Goal: Task Accomplishment & Management: Complete application form

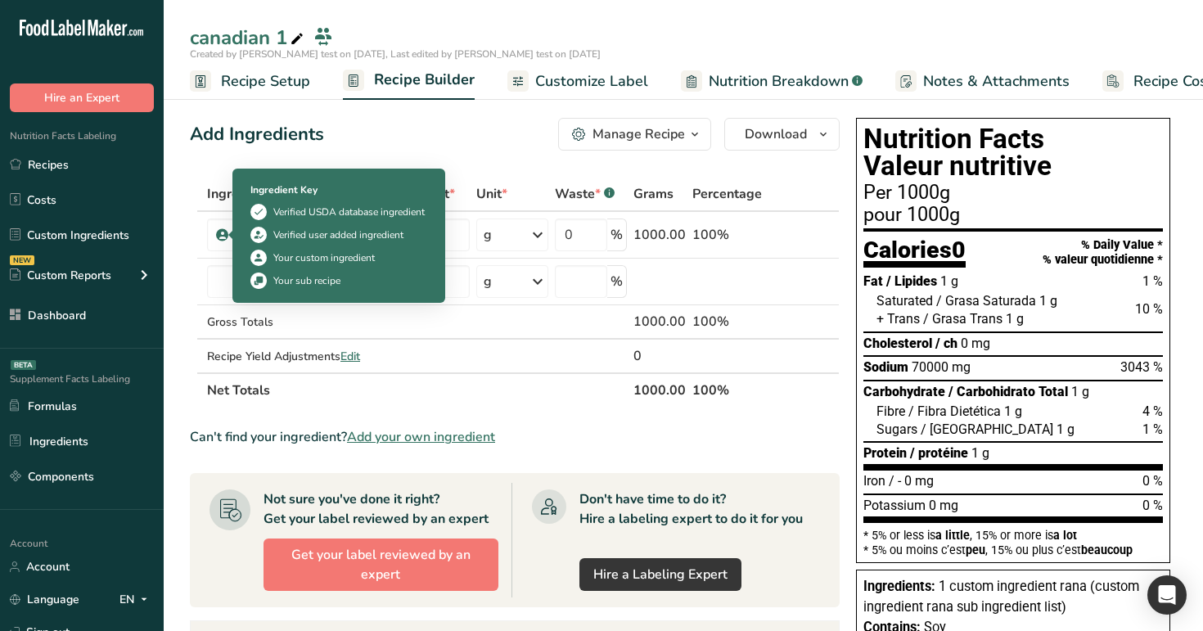
scroll to position [0, 56]
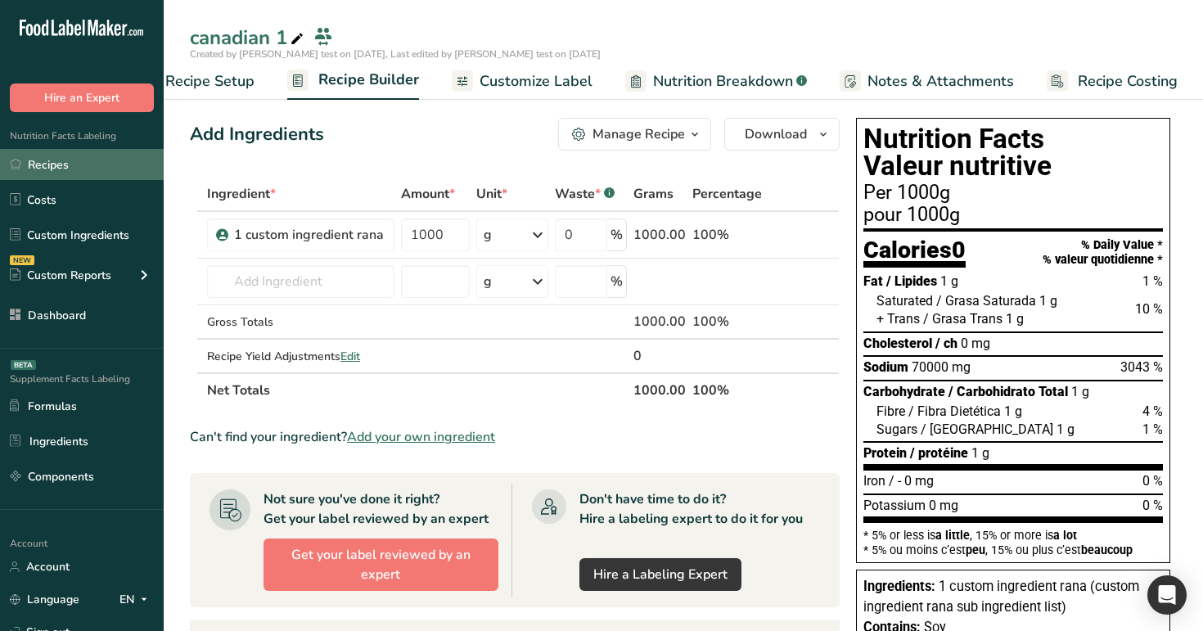
click at [80, 164] on link "Recipes" at bounding box center [82, 164] width 164 height 31
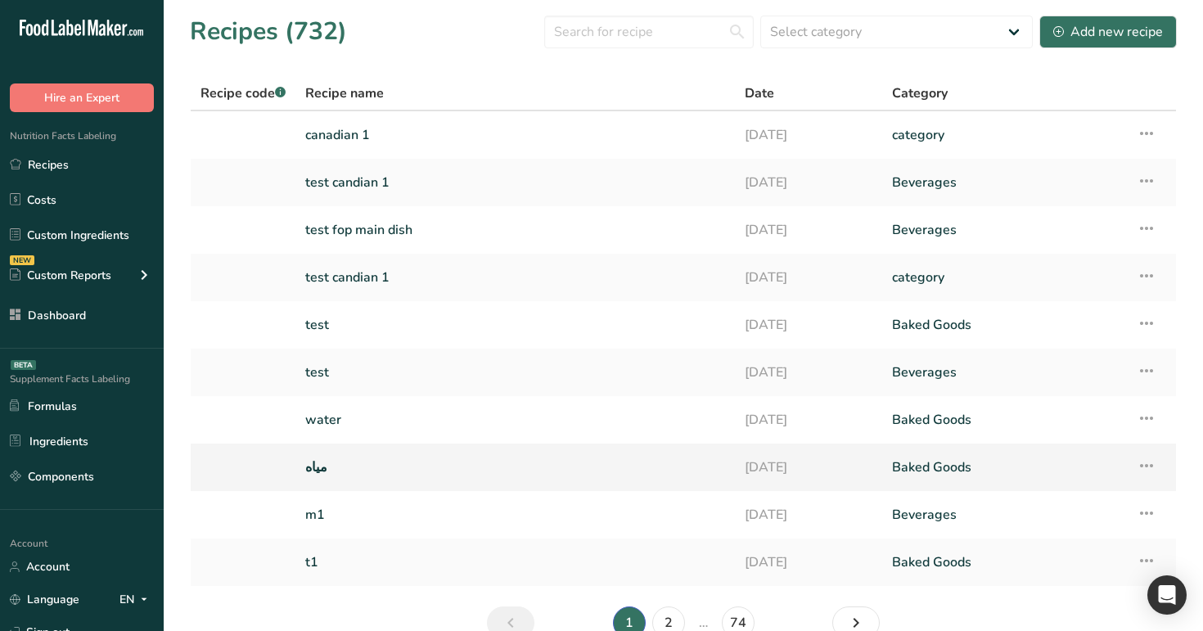
click at [344, 467] on link "مياه" at bounding box center [515, 467] width 420 height 34
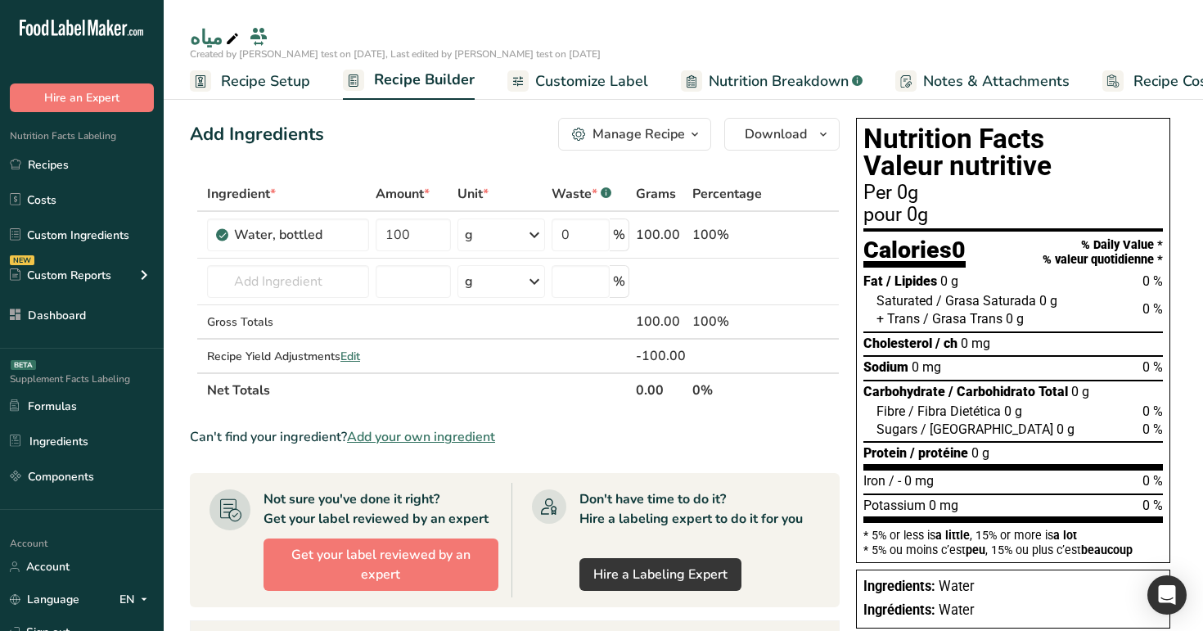
click at [566, 65] on link "Customize Label" at bounding box center [577, 81] width 141 height 37
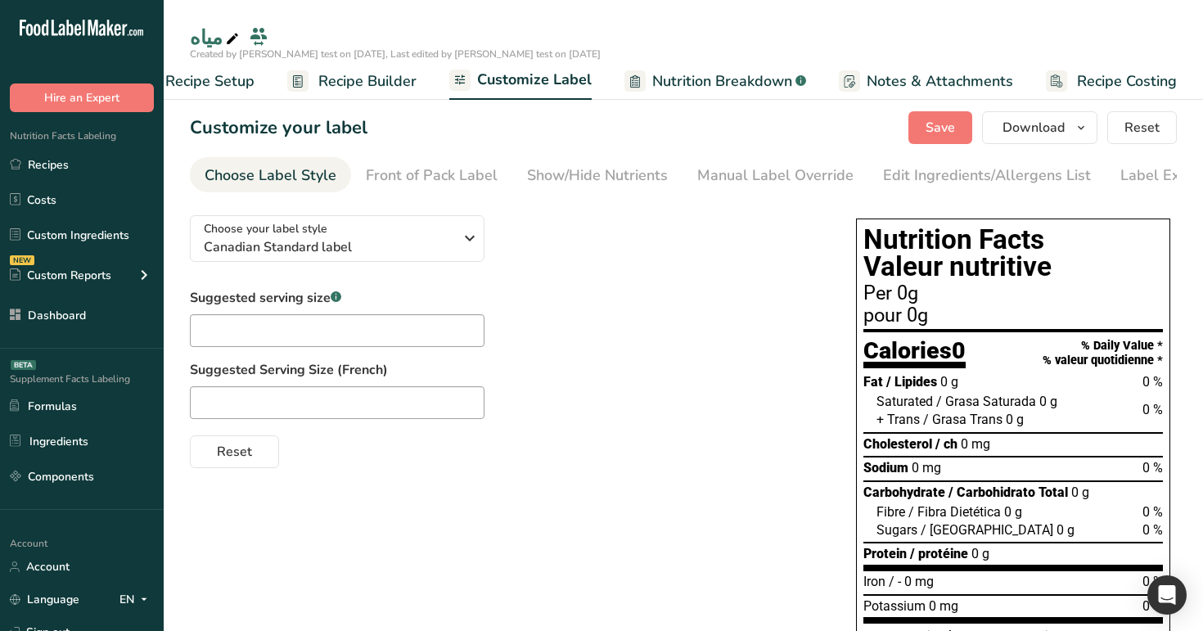
click at [698, 82] on span "Nutrition Breakdown" at bounding box center [722, 81] width 140 height 22
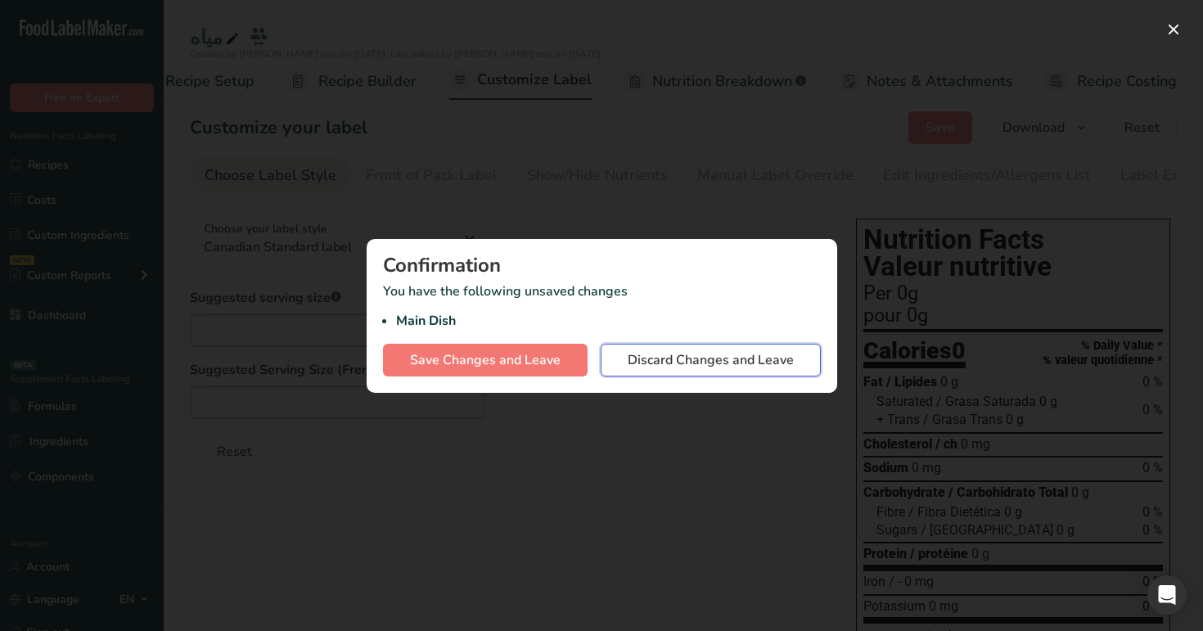
click at [627, 364] on span "Discard Changes and Leave" at bounding box center [710, 360] width 166 height 20
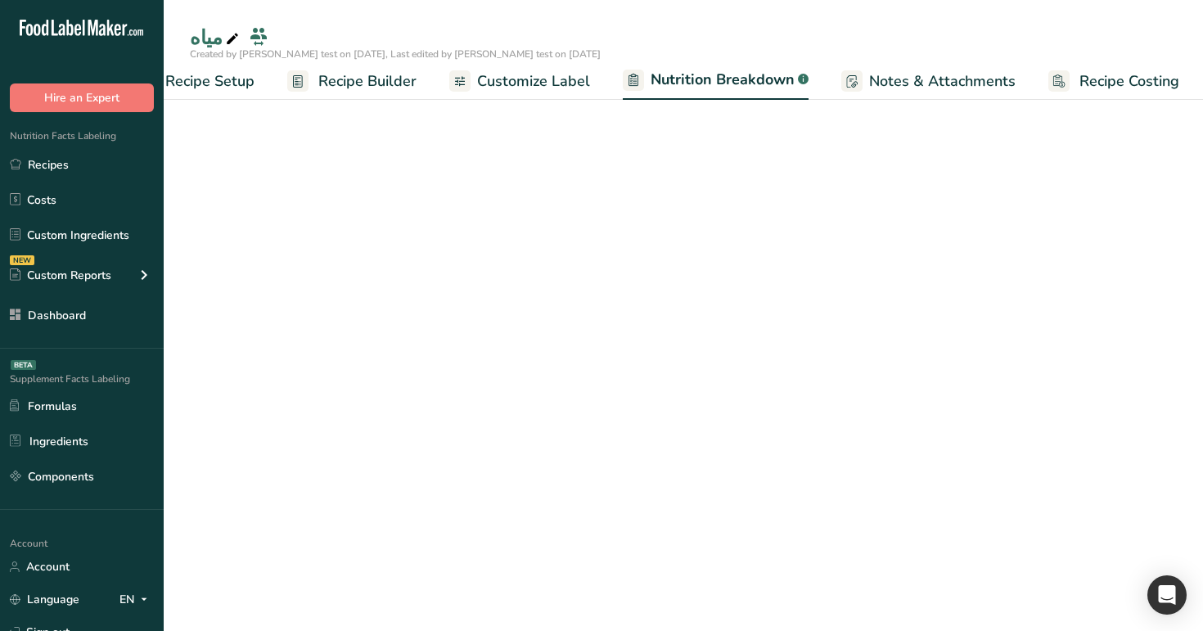
select select "Calories"
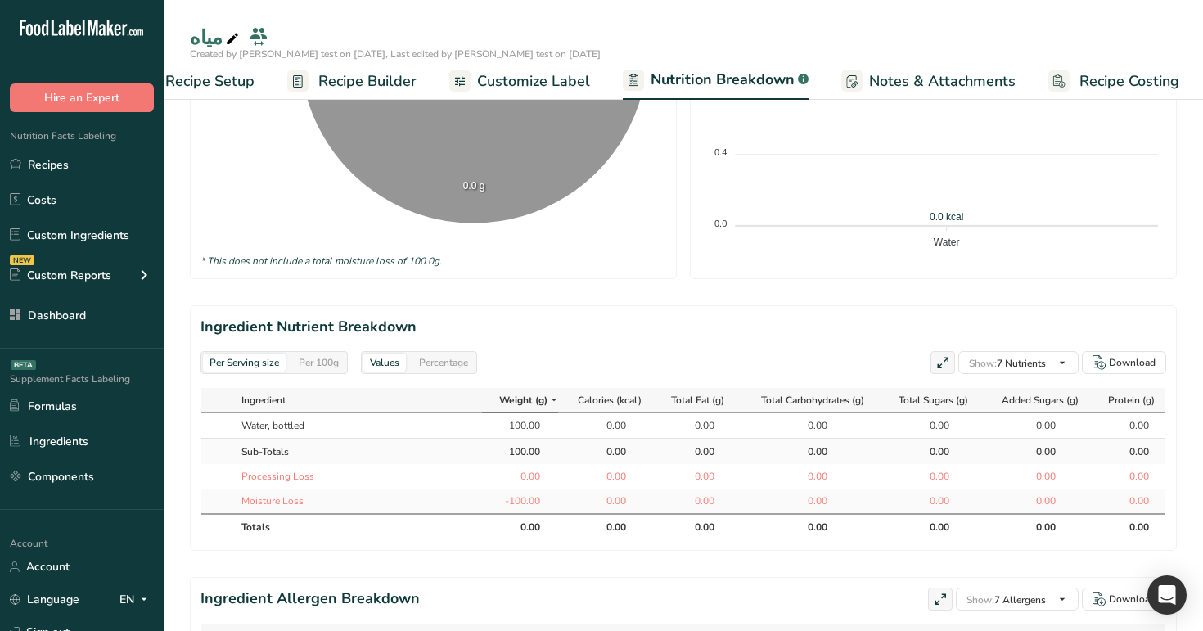
scroll to position [531, 0]
click at [305, 362] on div "Per 100g" at bounding box center [318, 362] width 53 height 18
click at [495, 79] on span "Customize Label" at bounding box center [533, 81] width 113 height 22
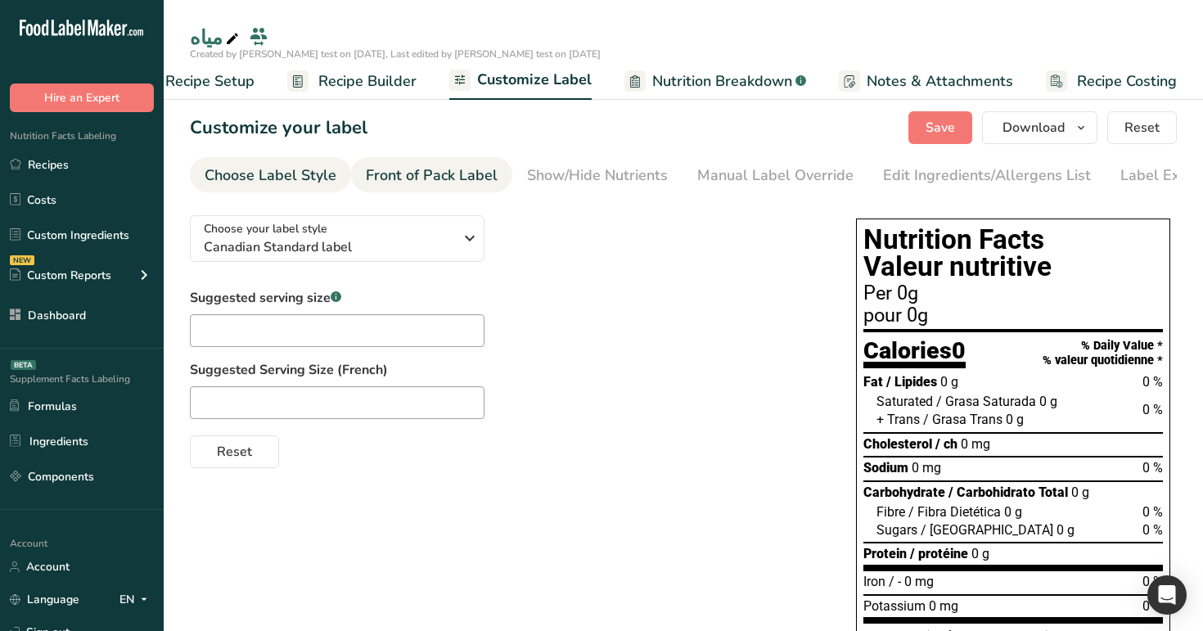
click at [446, 164] on link "Front of Pack Label" at bounding box center [432, 175] width 132 height 37
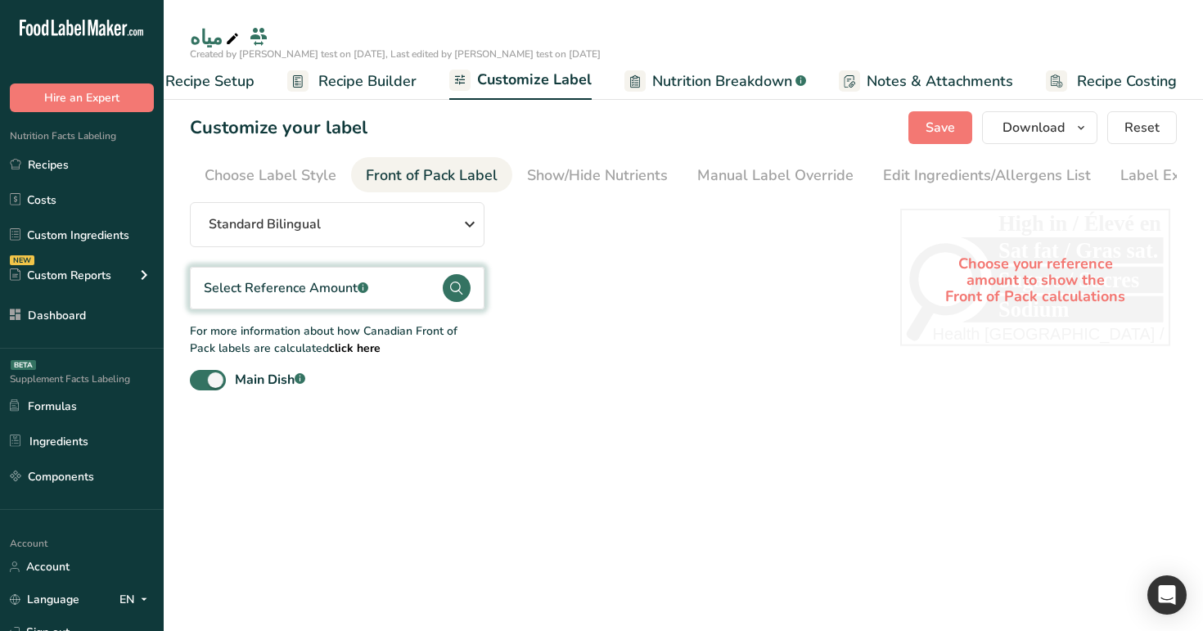
scroll to position [0, 51]
click at [208, 384] on span at bounding box center [208, 380] width 36 height 20
click at [200, 384] on input "Main Dish .a-a{fill:#347362;}.b-a{fill:#fff;}" at bounding box center [195, 380] width 11 height 11
click at [208, 384] on span at bounding box center [208, 380] width 36 height 20
click at [200, 384] on input "Main Dish .a-a{fill:#347362;}.b-a{fill:#fff;}" at bounding box center [195, 380] width 11 height 11
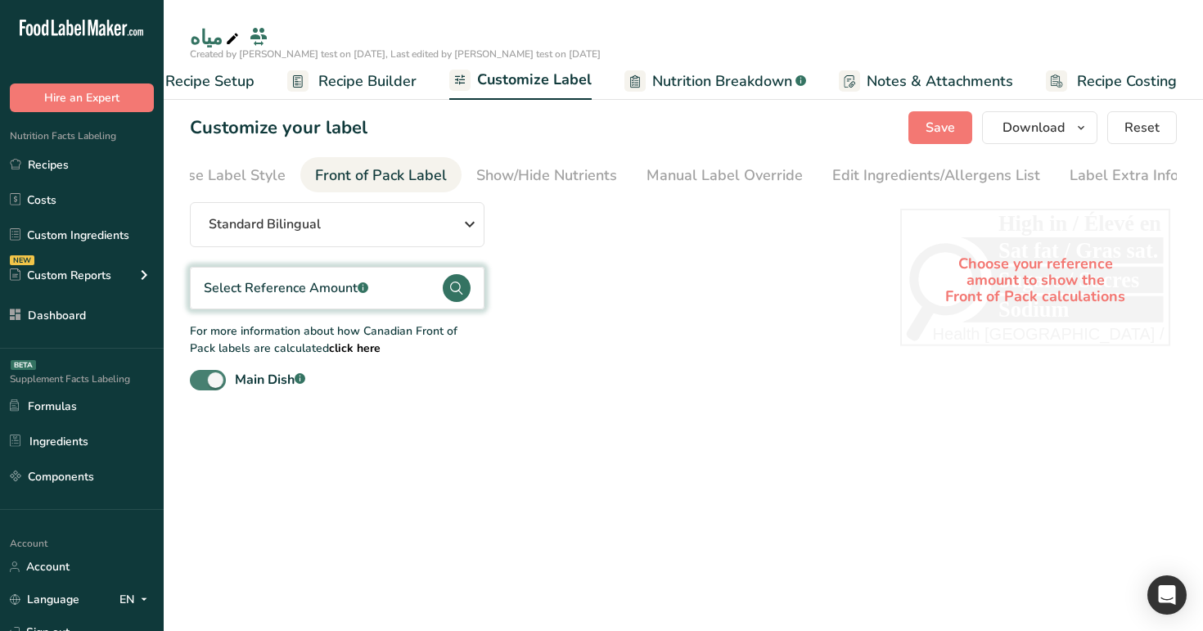
click at [216, 381] on span at bounding box center [208, 380] width 36 height 20
click at [200, 381] on input "Main Dish .a-a{fill:#347362;}.b-a{fill:#fff;}" at bounding box center [195, 380] width 11 height 11
click at [208, 388] on span at bounding box center [208, 380] width 36 height 20
click at [200, 385] on input "Main Dish .a-a{fill:#347362;}.b-a{fill:#fff;}" at bounding box center [195, 380] width 11 height 11
click at [208, 388] on span at bounding box center [208, 380] width 36 height 20
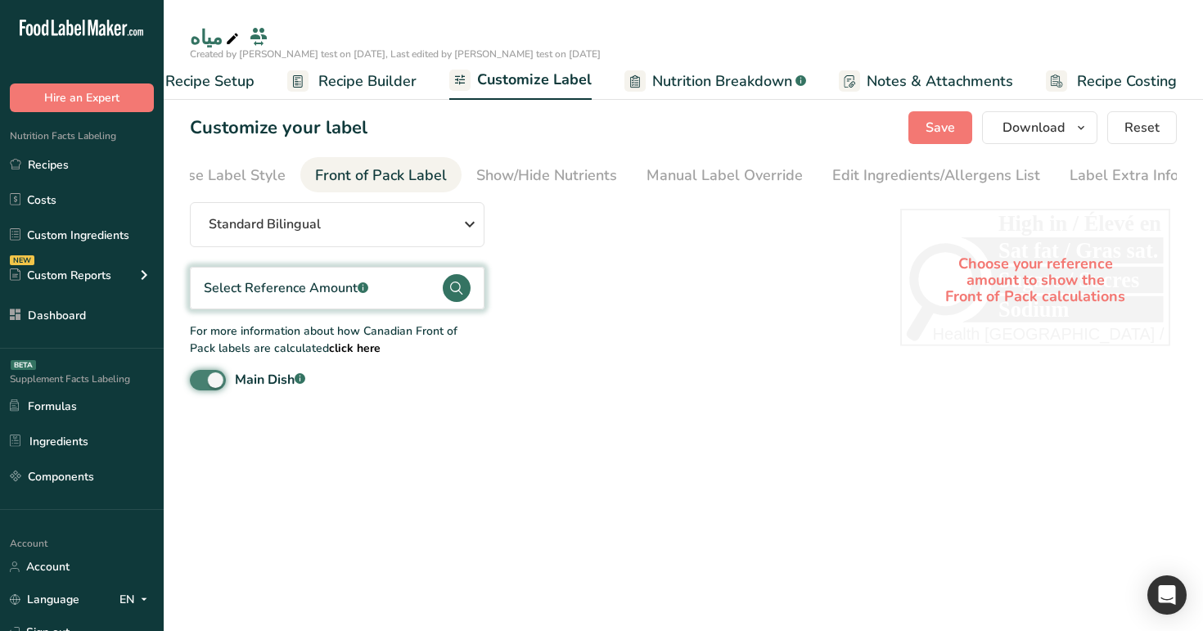
click at [200, 385] on input "Main Dish .a-a{fill:#347362;}.b-a{fill:#fff;}" at bounding box center [195, 380] width 11 height 11
click at [208, 388] on span at bounding box center [208, 380] width 36 height 20
click at [200, 385] on input "Main Dish .a-a{fill:#347362;}.b-a{fill:#fff;}" at bounding box center [195, 380] width 11 height 11
click at [208, 388] on span at bounding box center [208, 380] width 36 height 20
click at [200, 385] on input "Main Dish .a-a{fill:#347362;}.b-a{fill:#fff;}" at bounding box center [195, 380] width 11 height 11
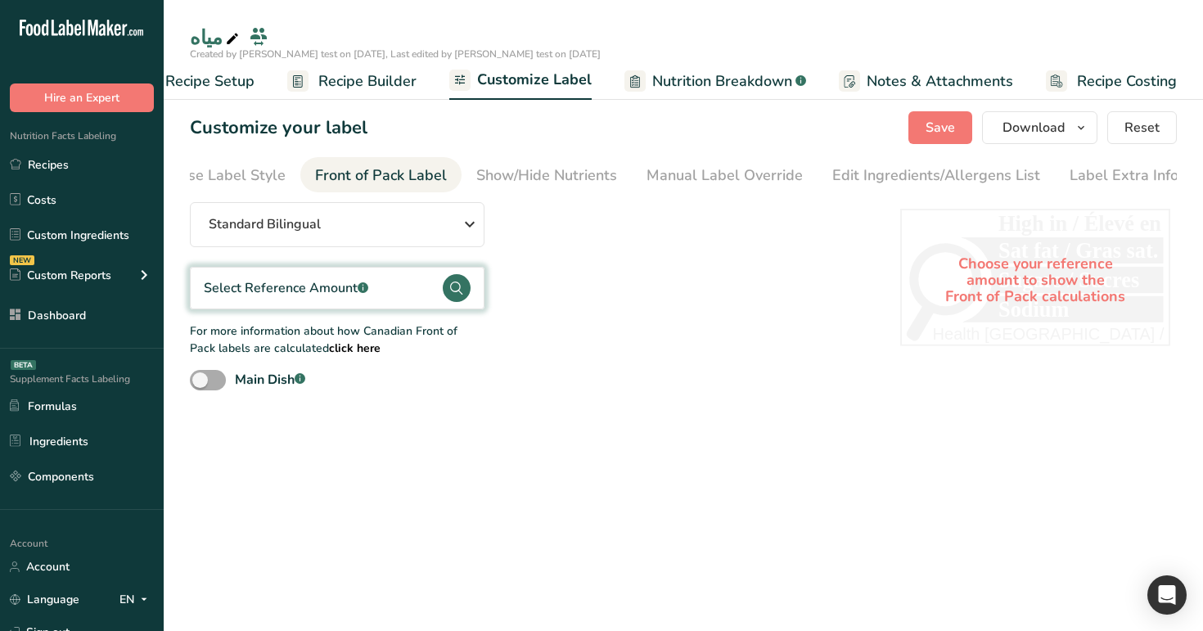
click at [208, 388] on span at bounding box center [208, 380] width 36 height 20
click at [200, 385] on input "Main Dish .a-a{fill:#347362;}.b-a{fill:#fff;}" at bounding box center [195, 380] width 11 height 11
click at [208, 388] on span at bounding box center [208, 380] width 36 height 20
click at [200, 385] on input "Main Dish .a-a{fill:#347362;}.b-a{fill:#fff;}" at bounding box center [195, 380] width 11 height 11
checkbox input "false"
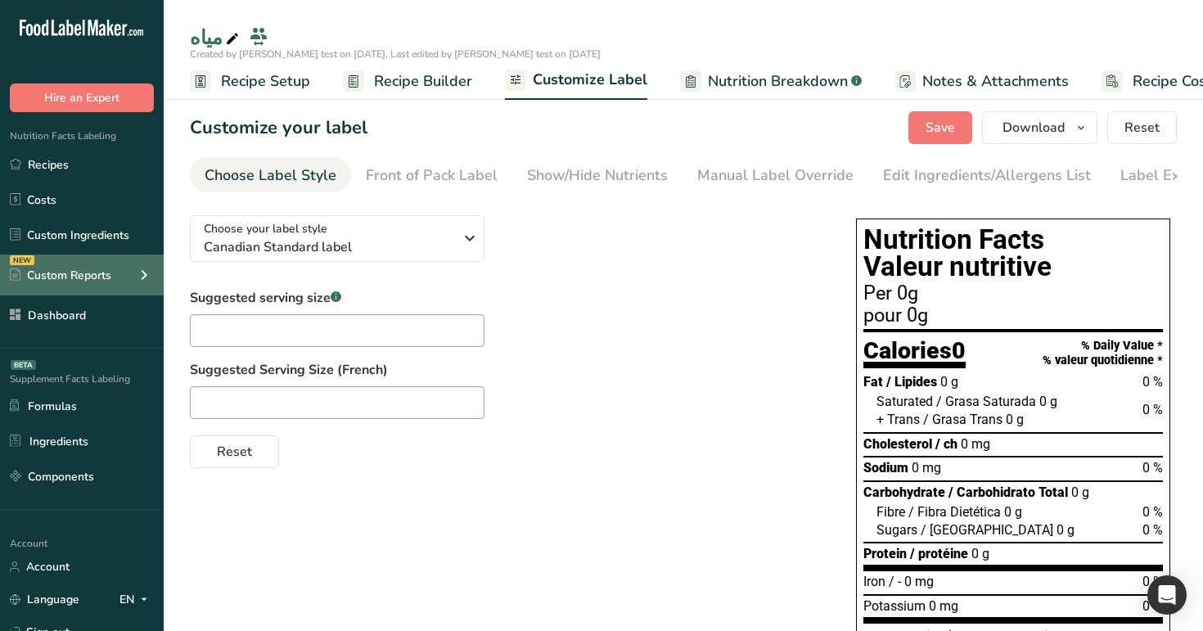
click at [142, 278] on icon at bounding box center [144, 274] width 20 height 29
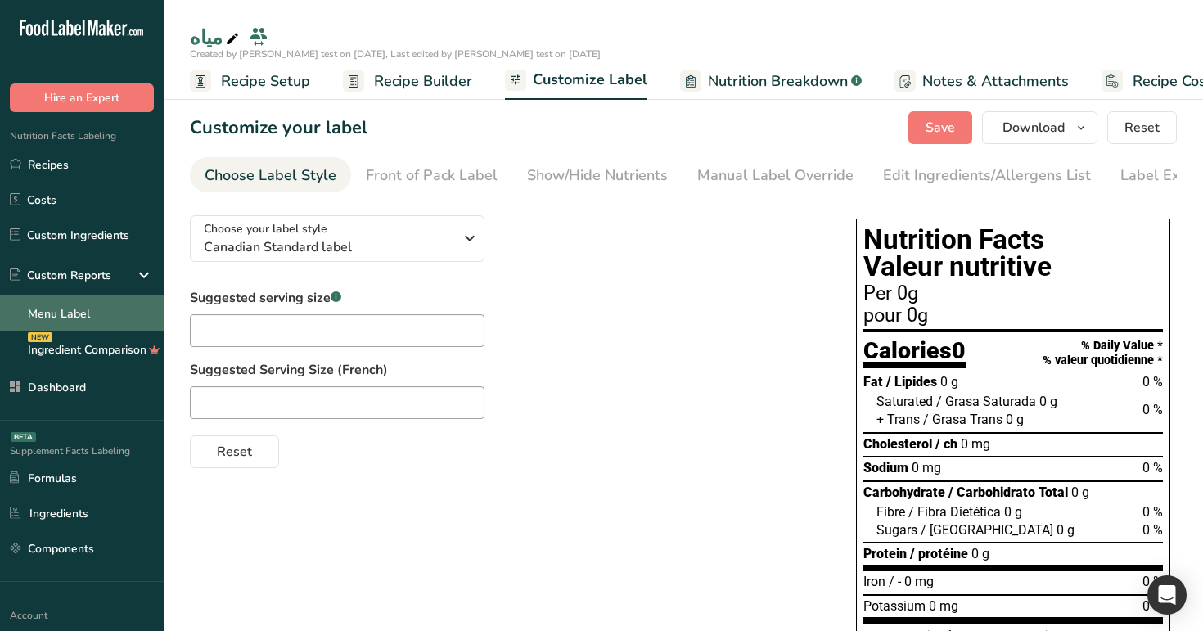
click at [126, 310] on link "Menu Label" at bounding box center [82, 313] width 164 height 36
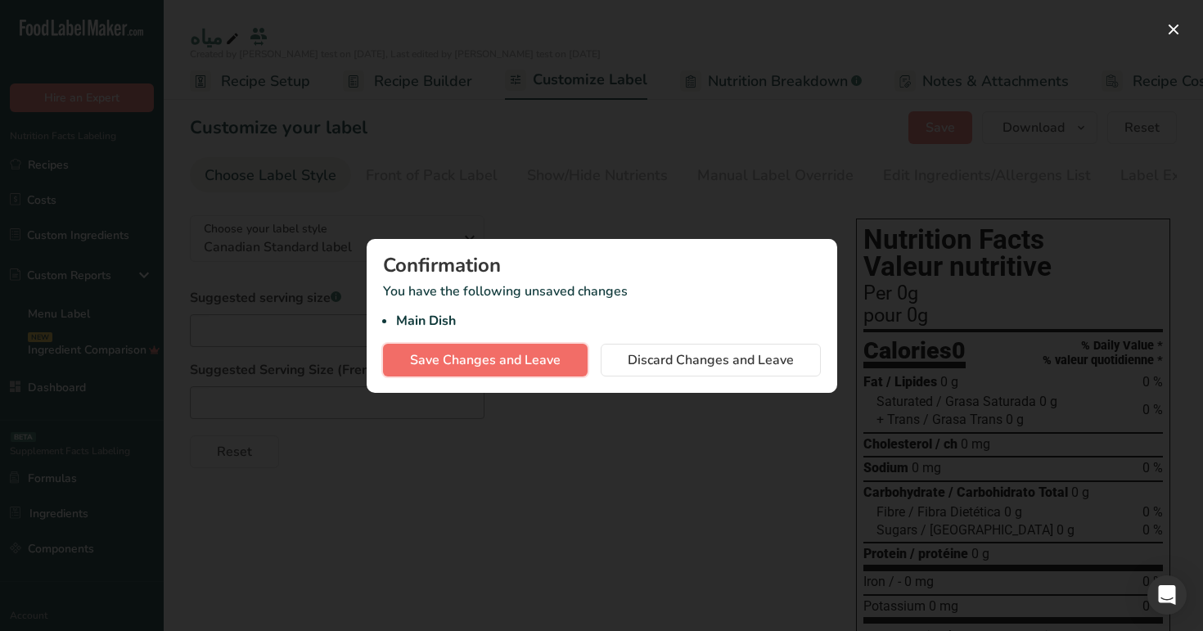
click at [492, 363] on span "Save Changes and Leave" at bounding box center [485, 360] width 151 height 20
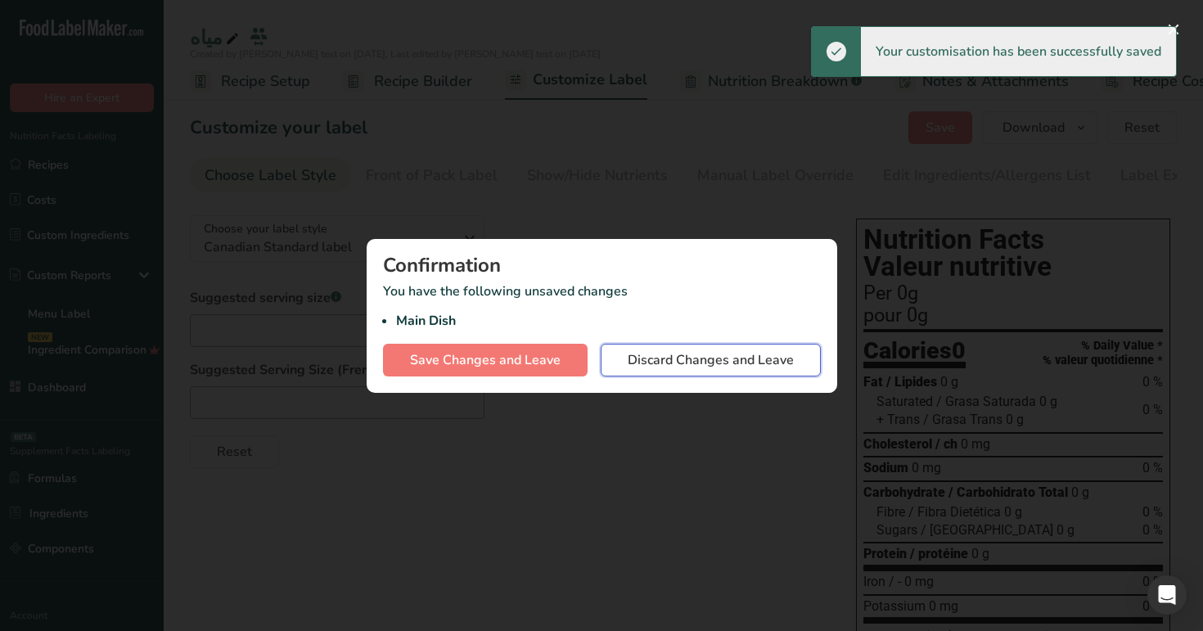
click at [683, 361] on span "Discard Changes and Leave" at bounding box center [710, 360] width 166 height 20
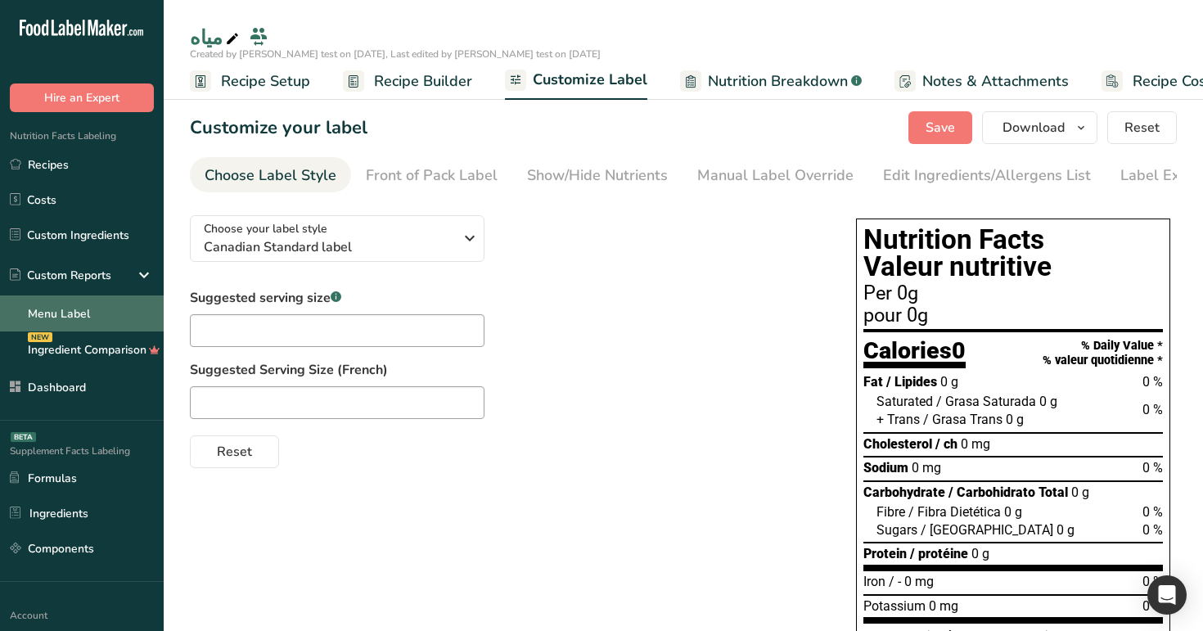
click at [93, 310] on link "Menu Label" at bounding box center [82, 313] width 164 height 36
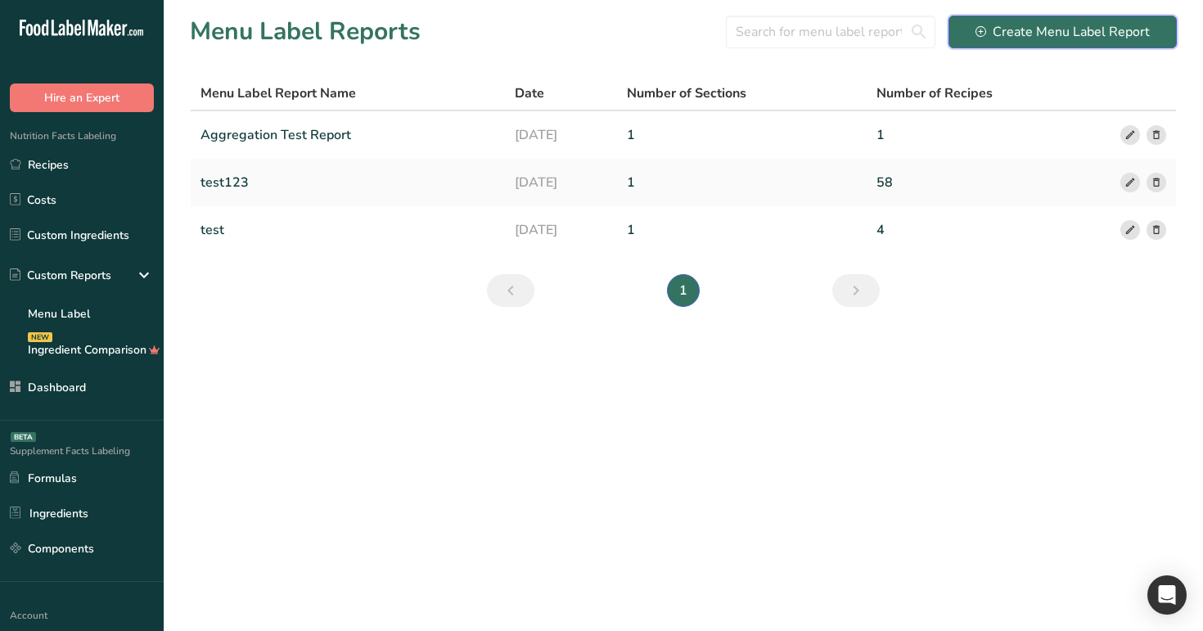
click at [1046, 38] on div "Create Menu Label Report" at bounding box center [1062, 32] width 174 height 20
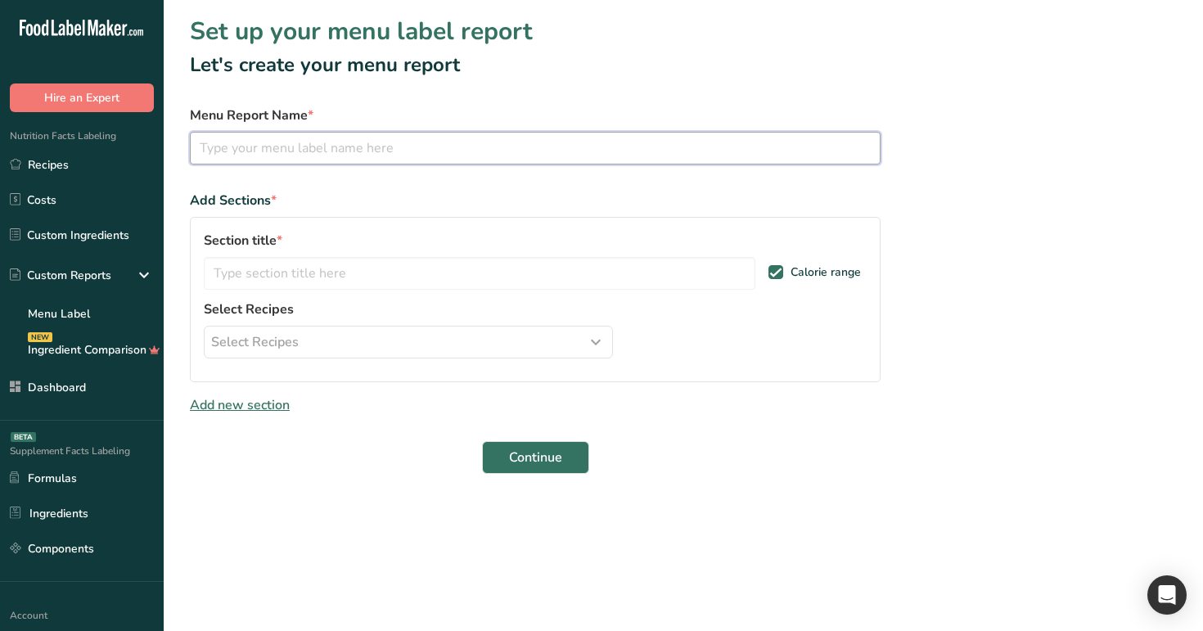
click at [658, 149] on input "text" at bounding box center [535, 148] width 690 height 33
type input "test"
click at [355, 257] on input "text" at bounding box center [479, 273] width 551 height 33
click at [384, 263] on input "text" at bounding box center [479, 273] width 551 height 33
type input "t1"
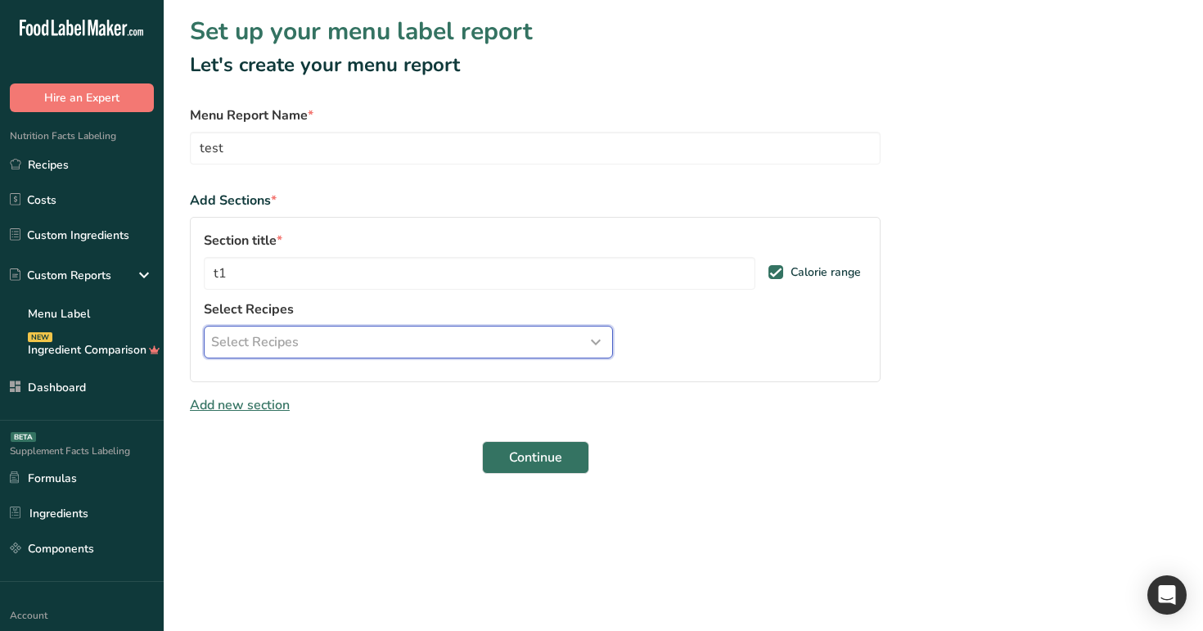
click at [375, 326] on button "Select Recipes" at bounding box center [408, 342] width 409 height 33
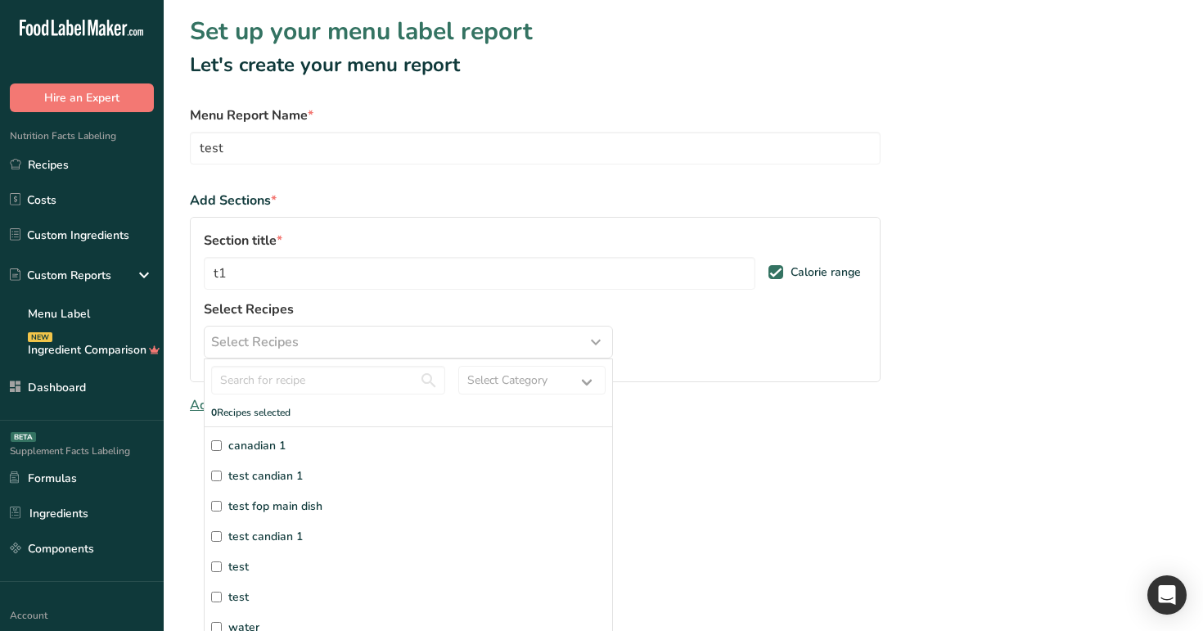
click at [367, 437] on label "canadian 1" at bounding box center [408, 445] width 394 height 17
click at [222, 440] on input "canadian 1" at bounding box center [216, 445] width 11 height 11
checkbox input "true"
click at [733, 329] on div "Section title * t1 Calorie range Select Recipes Select Recipes Select Category …" at bounding box center [535, 333] width 690 height 232
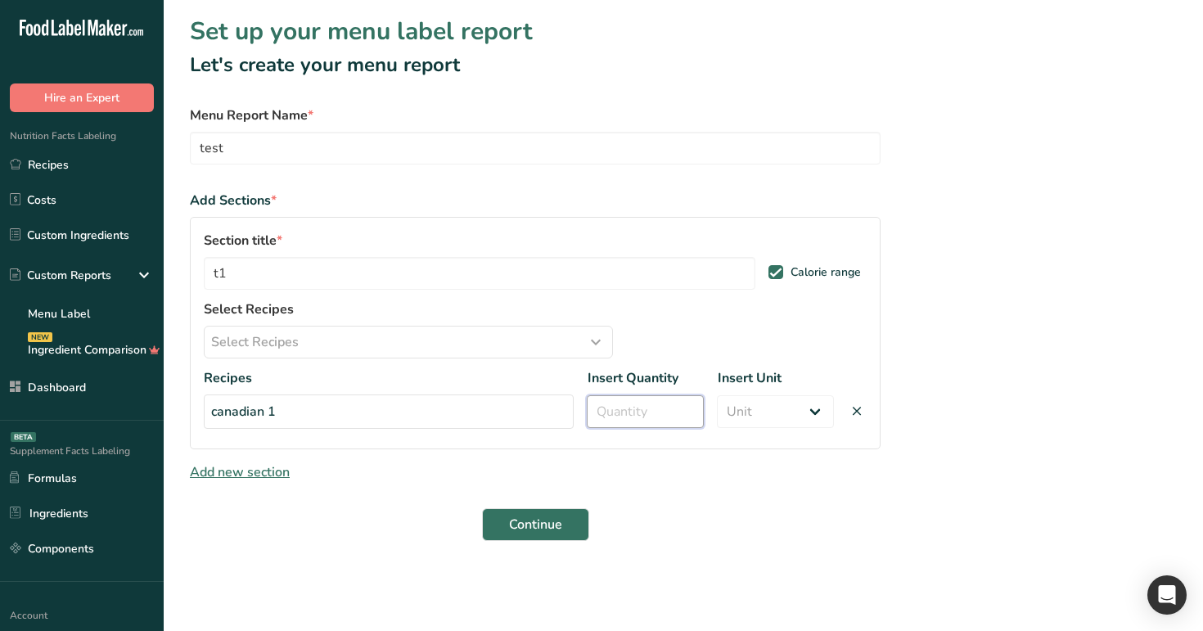
click at [642, 417] on input "number" at bounding box center [645, 411] width 117 height 33
type input "10"
click at [811, 405] on select "Unit Serving Package g ppm ug kg mg mcg lb oz" at bounding box center [775, 411] width 117 height 33
select select "package"
click at [717, 395] on select "Unit Serving Package g ppm ug kg mg mcg lb oz" at bounding box center [775, 411] width 117 height 33
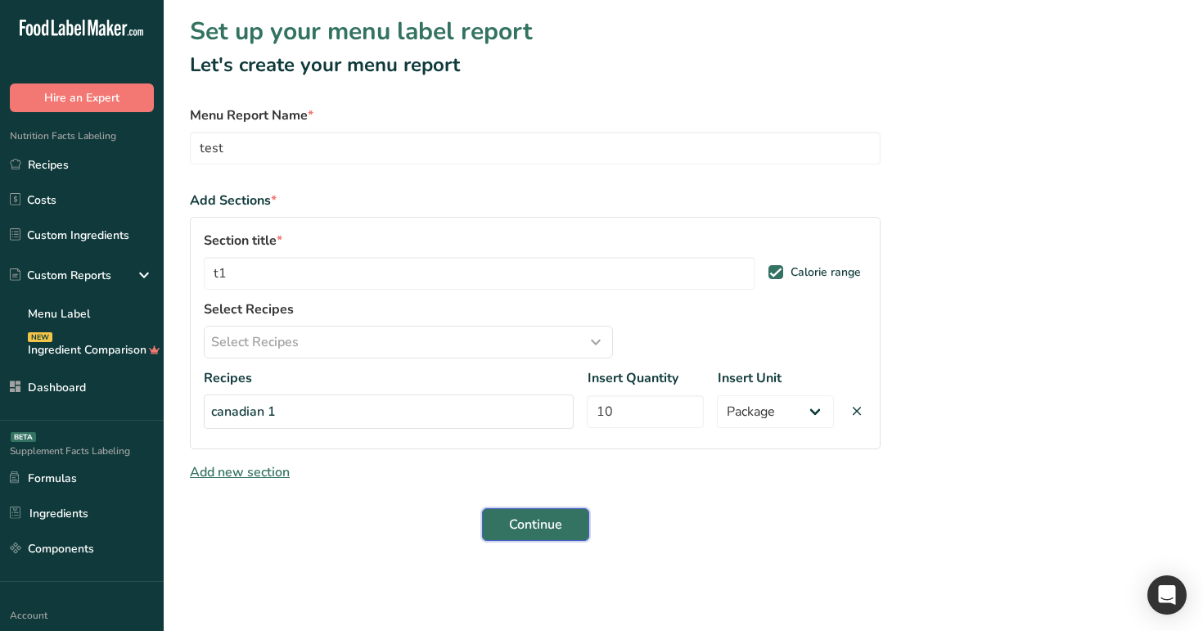
click at [546, 528] on span "Continue" at bounding box center [535, 525] width 53 height 20
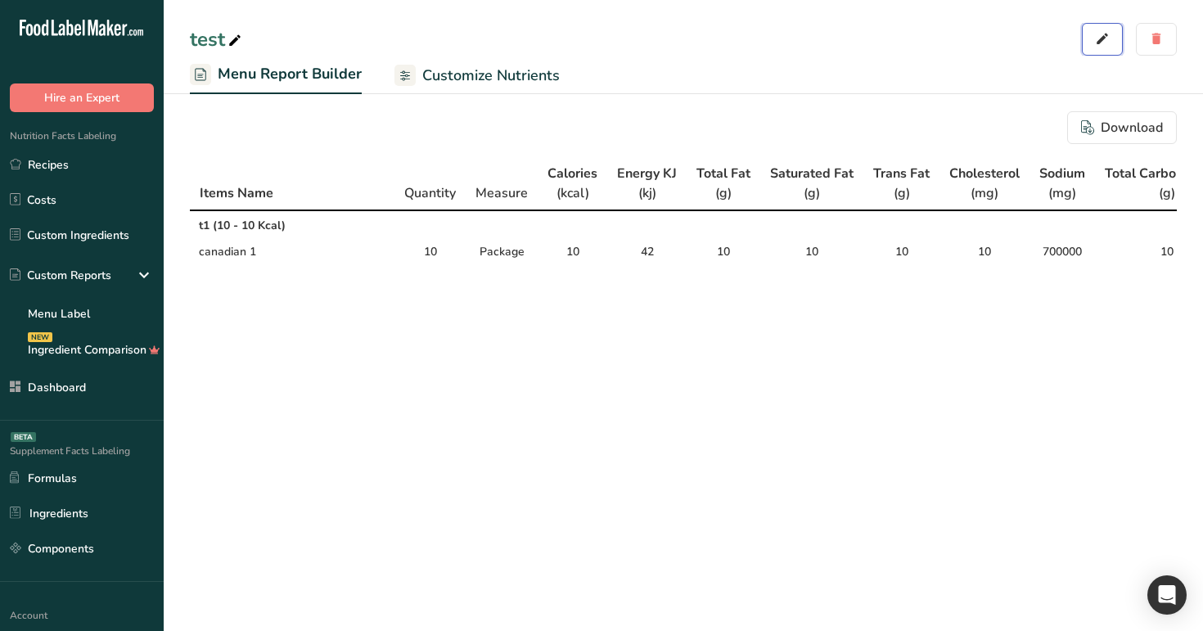
click at [1102, 31] on icon "button" at bounding box center [1102, 39] width 15 height 23
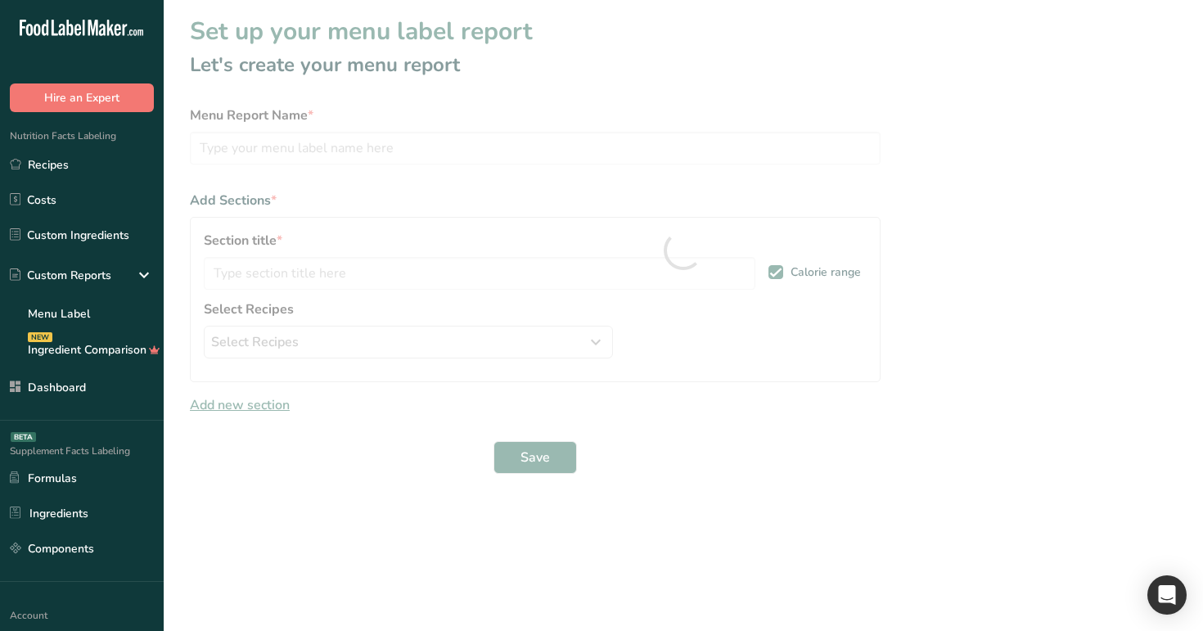
type input "test"
type input "t1"
select select "package"
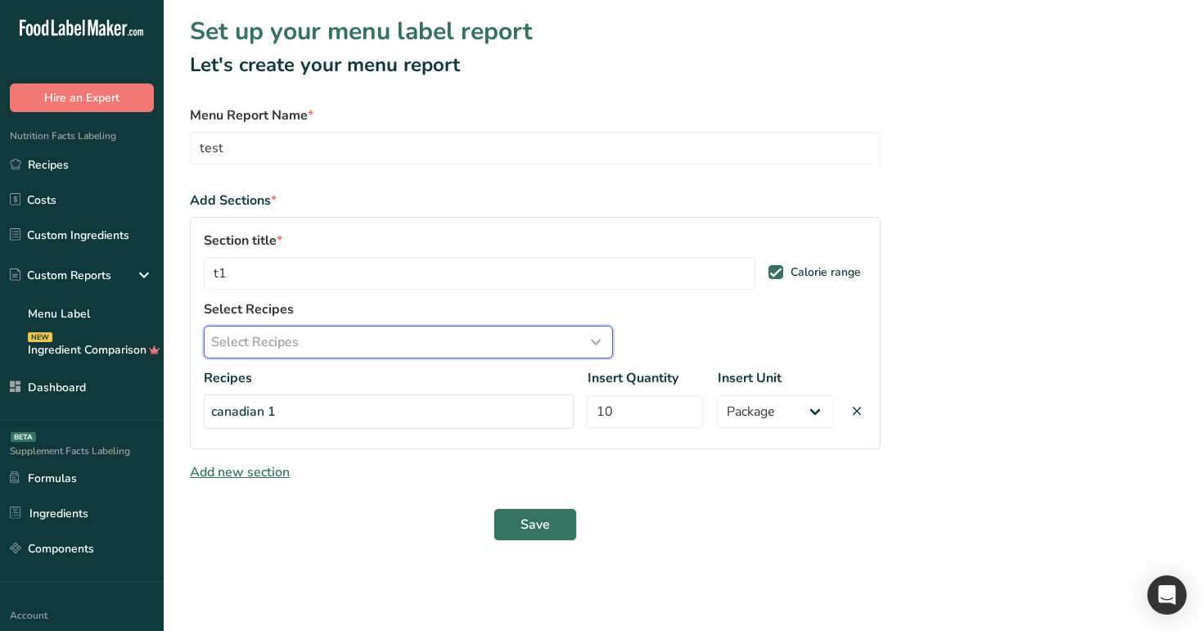
click at [476, 349] on div "Select Recipes" at bounding box center [408, 342] width 394 height 20
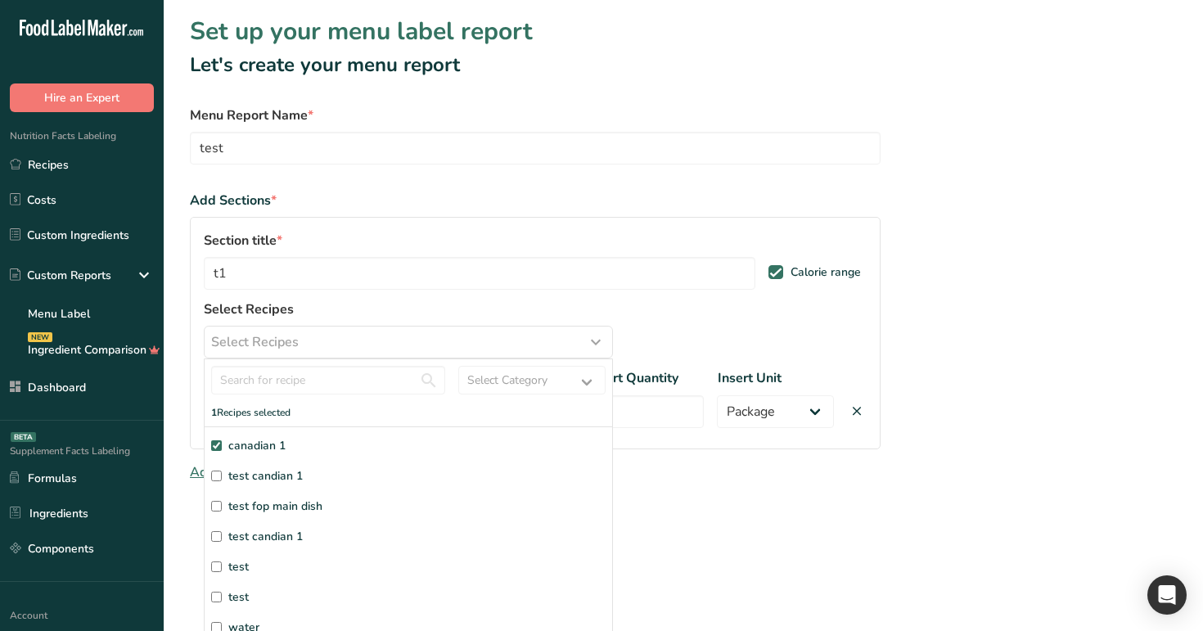
click at [418, 471] on label "test candian 1" at bounding box center [408, 475] width 394 height 17
click at [222, 471] on input "test candian 1" at bounding box center [216, 475] width 11 height 11
checkbox input "true"
click at [404, 507] on label "test fop main dish" at bounding box center [408, 505] width 394 height 17
click at [222, 507] on input "test fop main dish" at bounding box center [216, 506] width 11 height 11
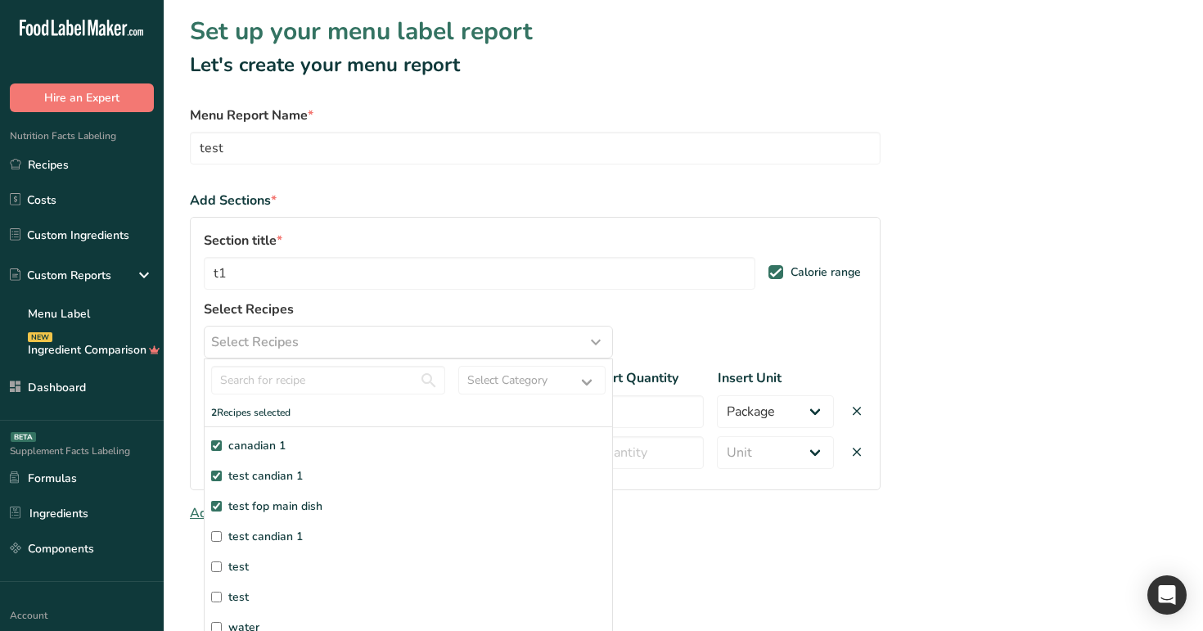
checkbox input "true"
click at [395, 529] on label "test candian 1" at bounding box center [408, 536] width 394 height 17
click at [222, 531] on input "test candian 1" at bounding box center [216, 536] width 11 height 11
checkbox input "true"
click at [375, 573] on label "test" at bounding box center [408, 566] width 394 height 17
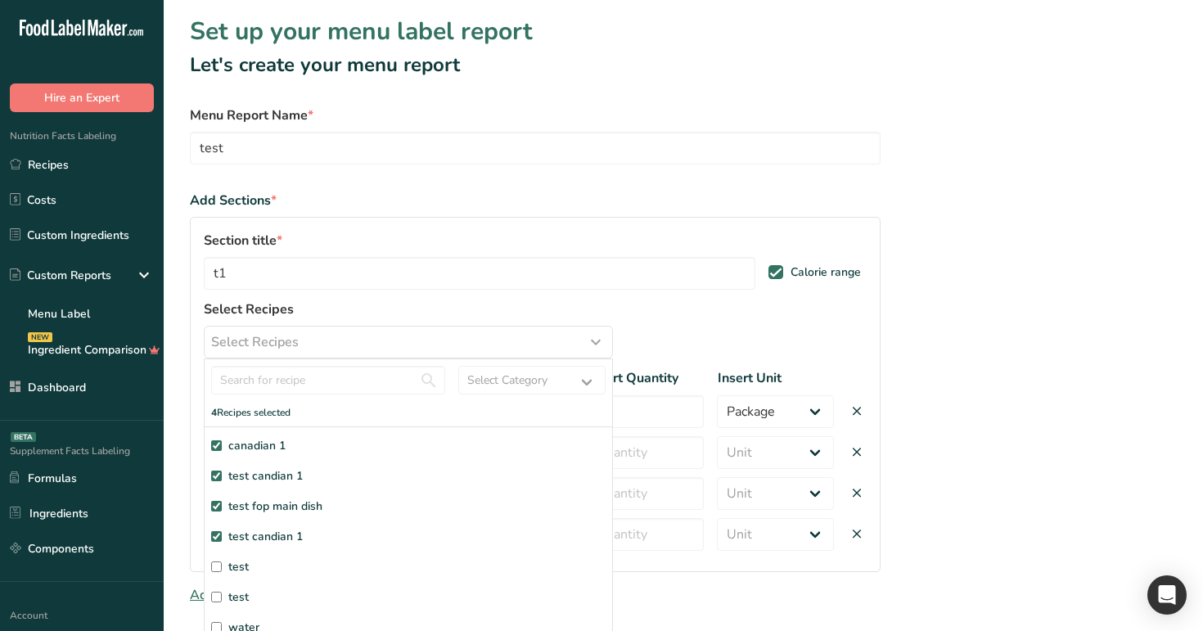
click at [222, 572] on input "test" at bounding box center [216, 566] width 11 height 11
checkbox input "true"
click at [359, 593] on label "test" at bounding box center [408, 596] width 394 height 17
click at [222, 593] on input "test" at bounding box center [216, 596] width 11 height 11
checkbox input "true"
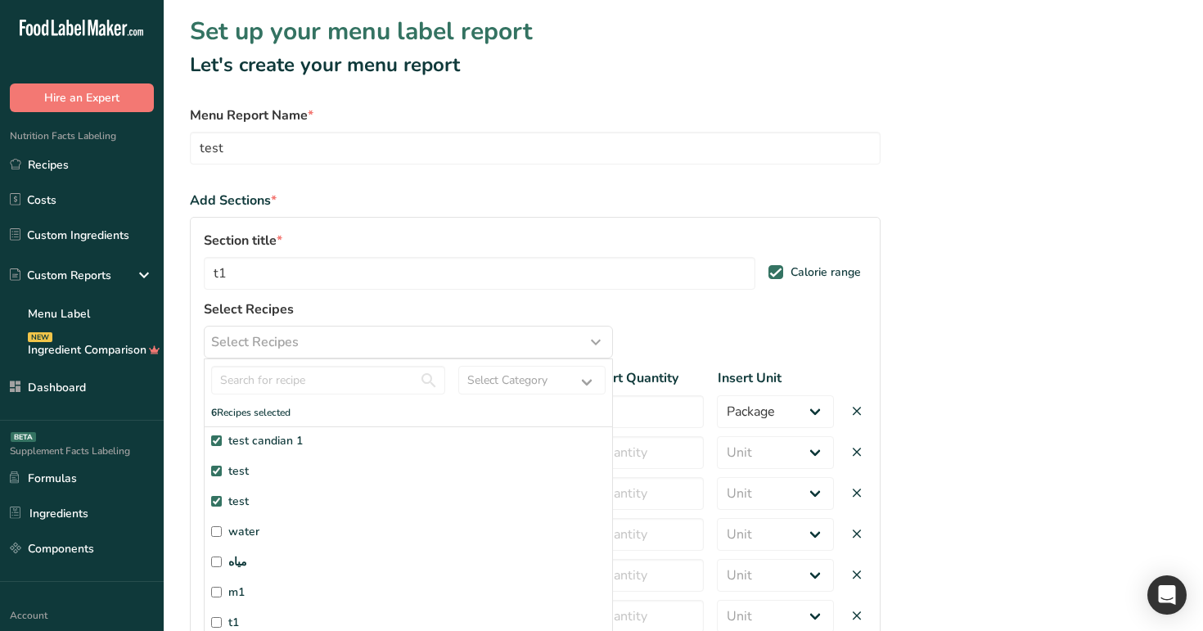
scroll to position [99, 0]
click at [319, 521] on label "water" at bounding box center [408, 528] width 394 height 17
click at [222, 523] on input "water" at bounding box center [216, 528] width 11 height 11
checkbox input "true"
click at [315, 553] on label "مياه" at bounding box center [408, 558] width 394 height 17
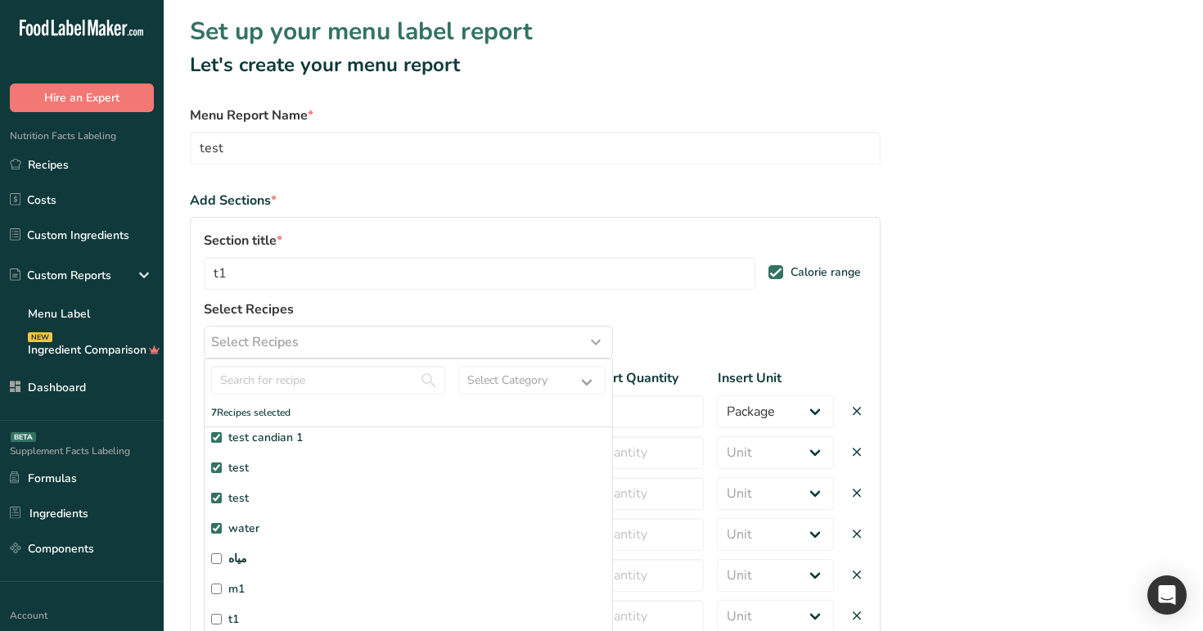
click at [222, 553] on input "مياه" at bounding box center [216, 558] width 11 height 11
checkbox input "true"
click at [315, 583] on label "m1" at bounding box center [408, 588] width 394 height 17
click at [222, 583] on input "m1" at bounding box center [216, 588] width 11 height 11
checkbox input "true"
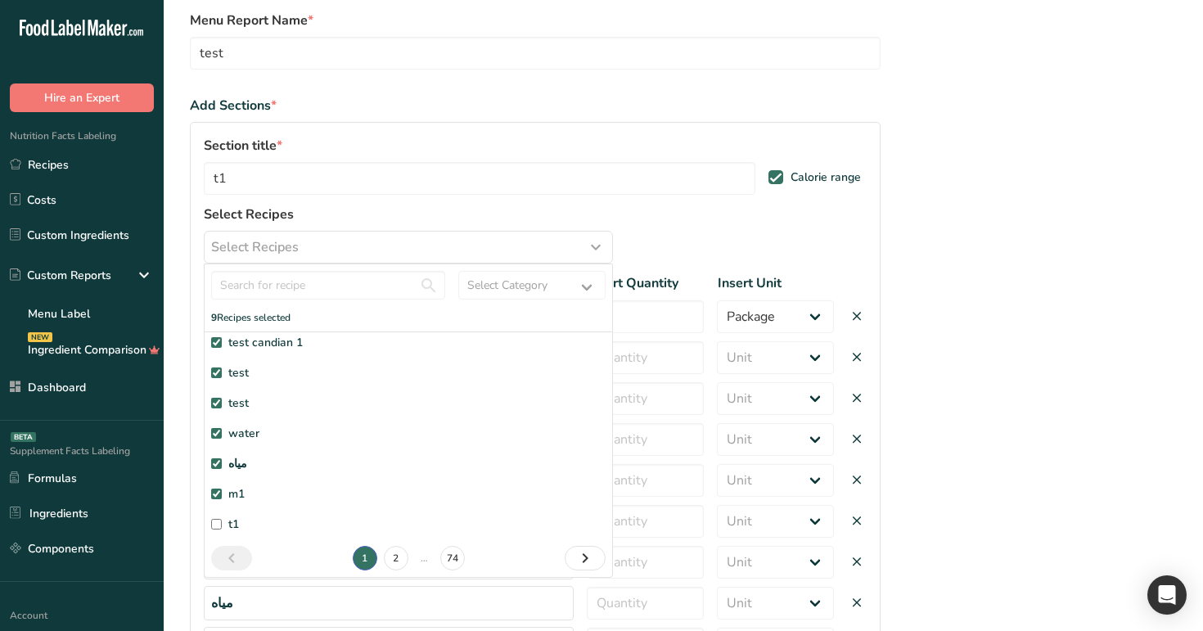
scroll to position [119, 0]
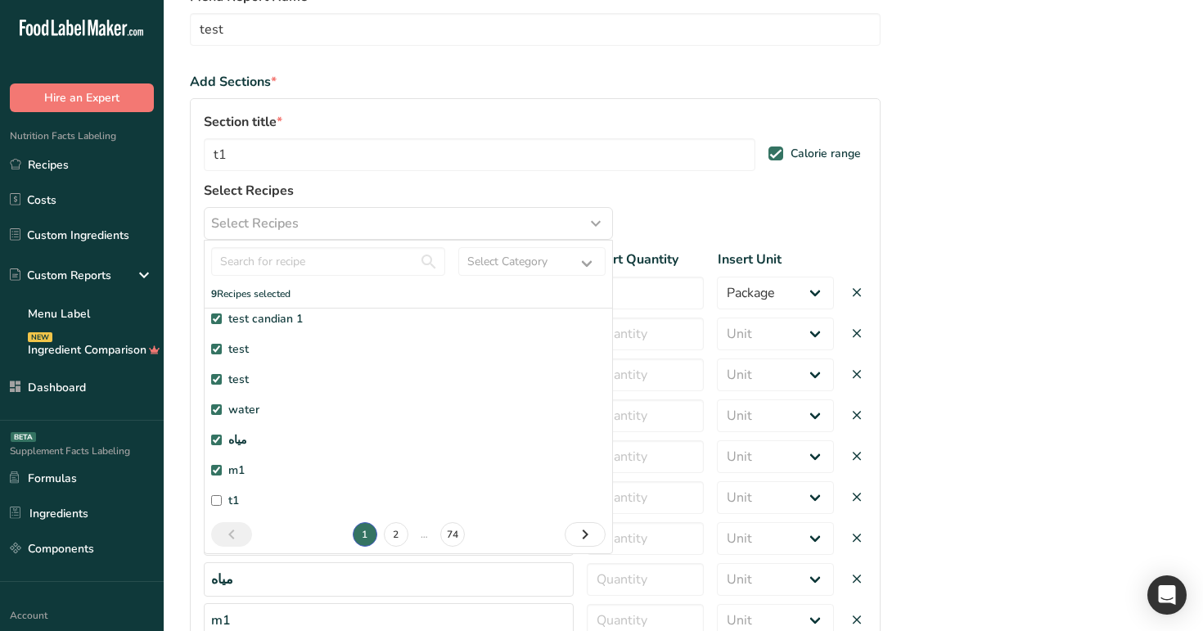
click at [281, 502] on label "t1" at bounding box center [408, 500] width 394 height 17
click at [222, 502] on input "t1" at bounding box center [216, 500] width 11 height 11
checkbox input "true"
click at [401, 534] on link "2" at bounding box center [396, 534] width 25 height 25
click at [301, 502] on label "test" at bounding box center [408, 500] width 394 height 17
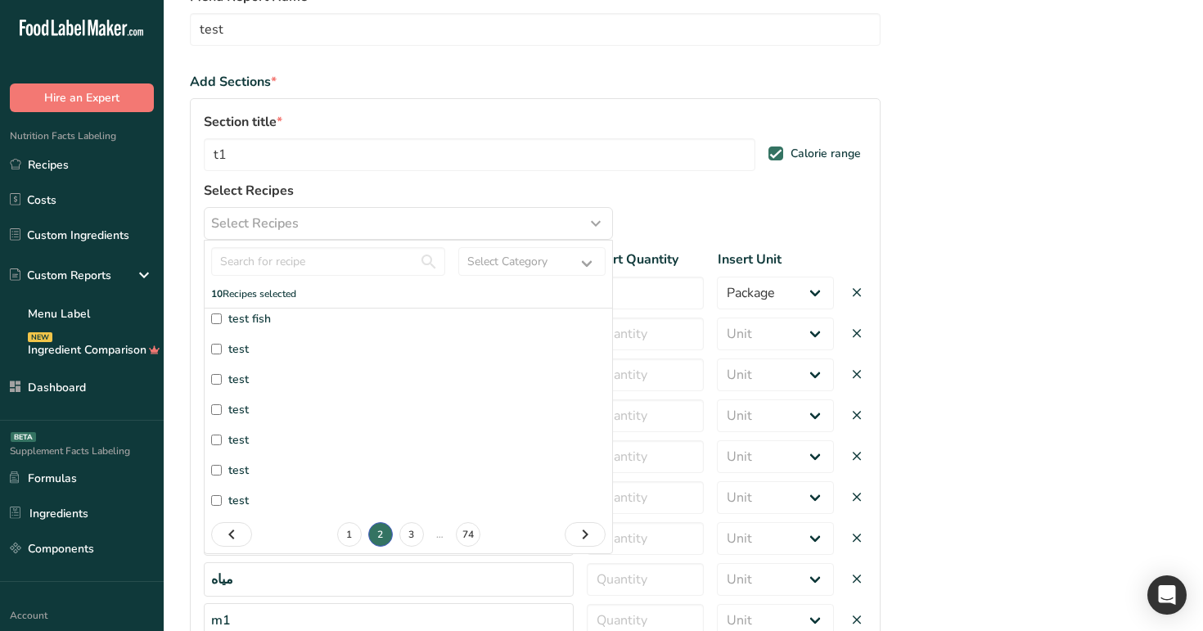
click at [222, 502] on input "test" at bounding box center [216, 500] width 11 height 11
checkbox input "true"
click at [301, 472] on label "test" at bounding box center [408, 469] width 394 height 17
click at [222, 472] on input "test" at bounding box center [216, 470] width 11 height 11
checkbox input "true"
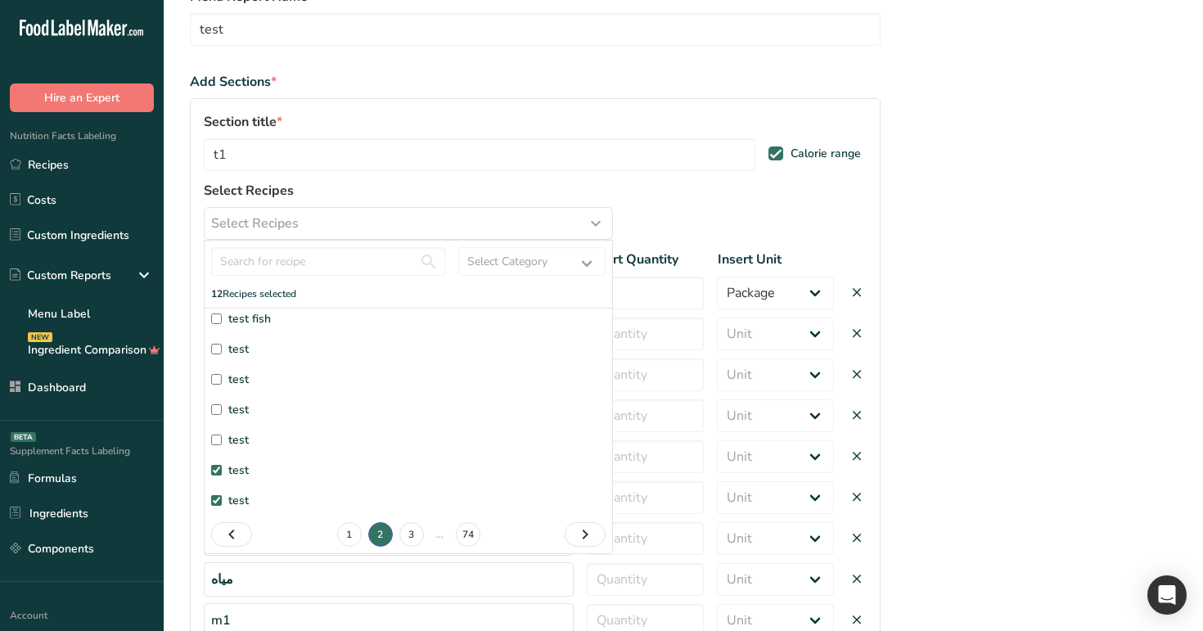
click at [305, 448] on div "test candian density 2 density 1 test fish test test test test test test" at bounding box center [408, 370] width 394 height 303
click at [307, 439] on label "test" at bounding box center [408, 439] width 394 height 17
click at [222, 439] on input "test" at bounding box center [216, 439] width 11 height 11
checkbox input "true"
click at [305, 407] on label "test" at bounding box center [408, 409] width 394 height 17
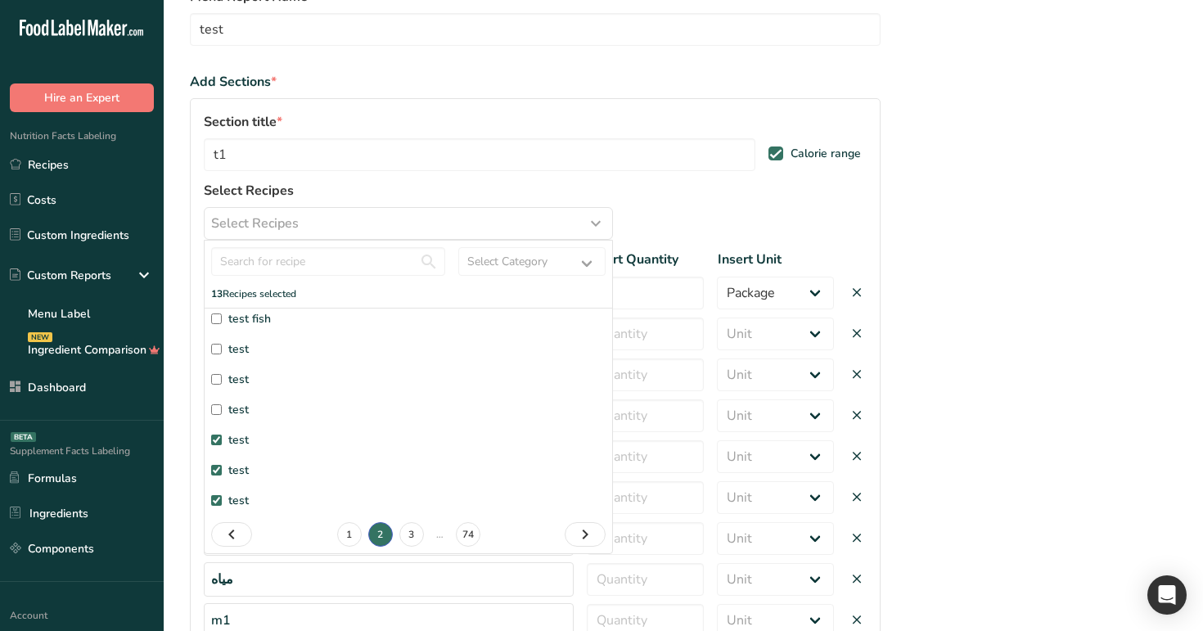
click at [222, 407] on input "test" at bounding box center [216, 409] width 11 height 11
checkbox input "true"
click at [305, 379] on label "test" at bounding box center [408, 379] width 394 height 17
click at [222, 379] on input "test" at bounding box center [216, 379] width 11 height 11
checkbox input "true"
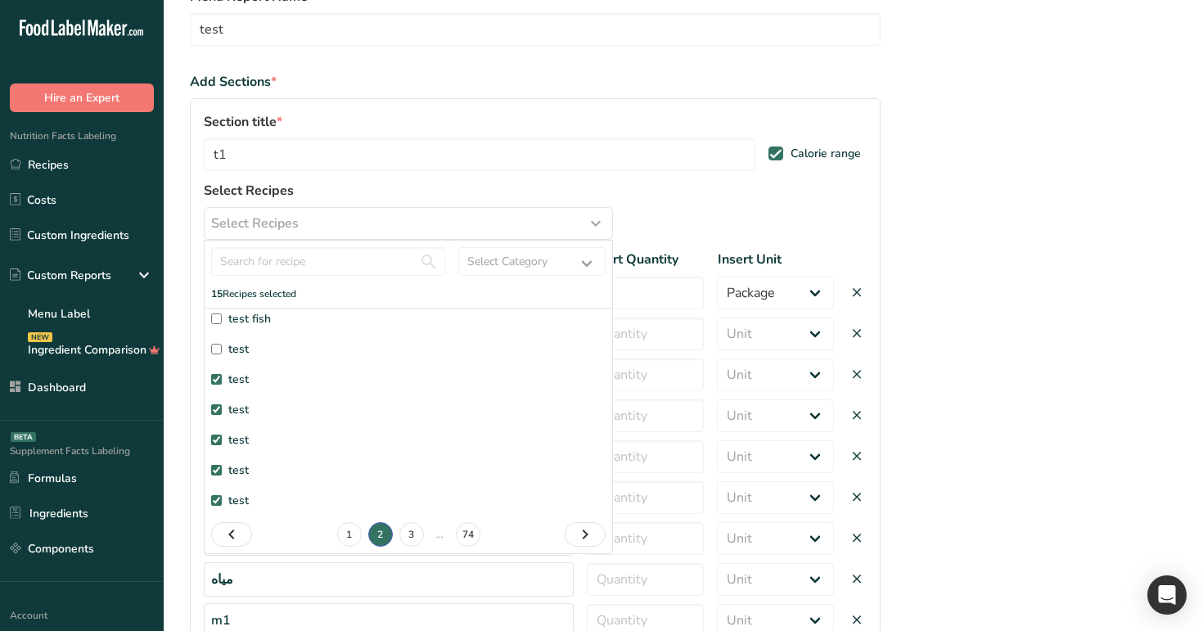
click at [311, 355] on label "test" at bounding box center [408, 348] width 394 height 17
click at [222, 354] on input "test" at bounding box center [216, 349] width 11 height 11
checkbox input "true"
click at [327, 317] on label "test fish" at bounding box center [408, 318] width 394 height 17
click at [222, 317] on input "test fish" at bounding box center [216, 318] width 11 height 11
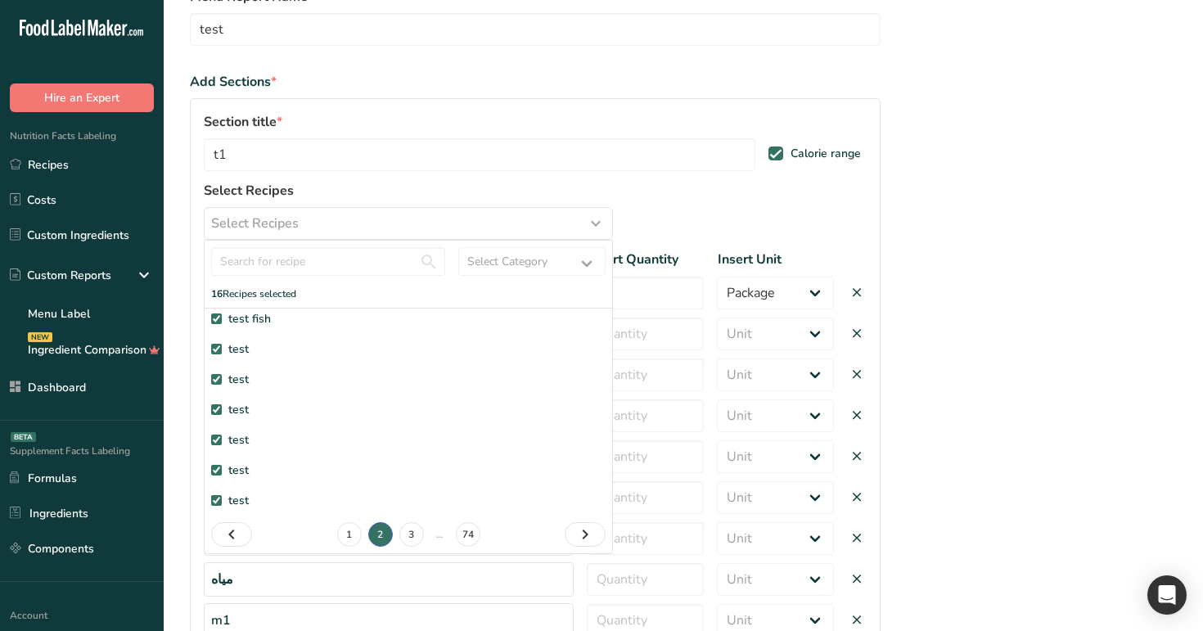
checkbox input "true"
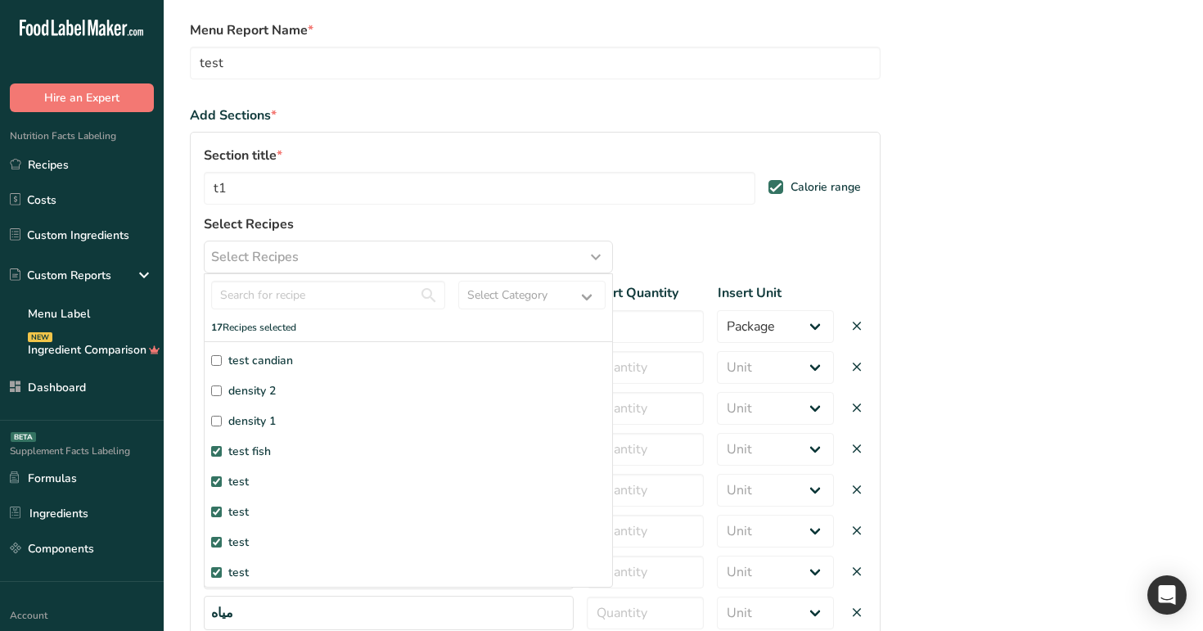
scroll to position [57, 0]
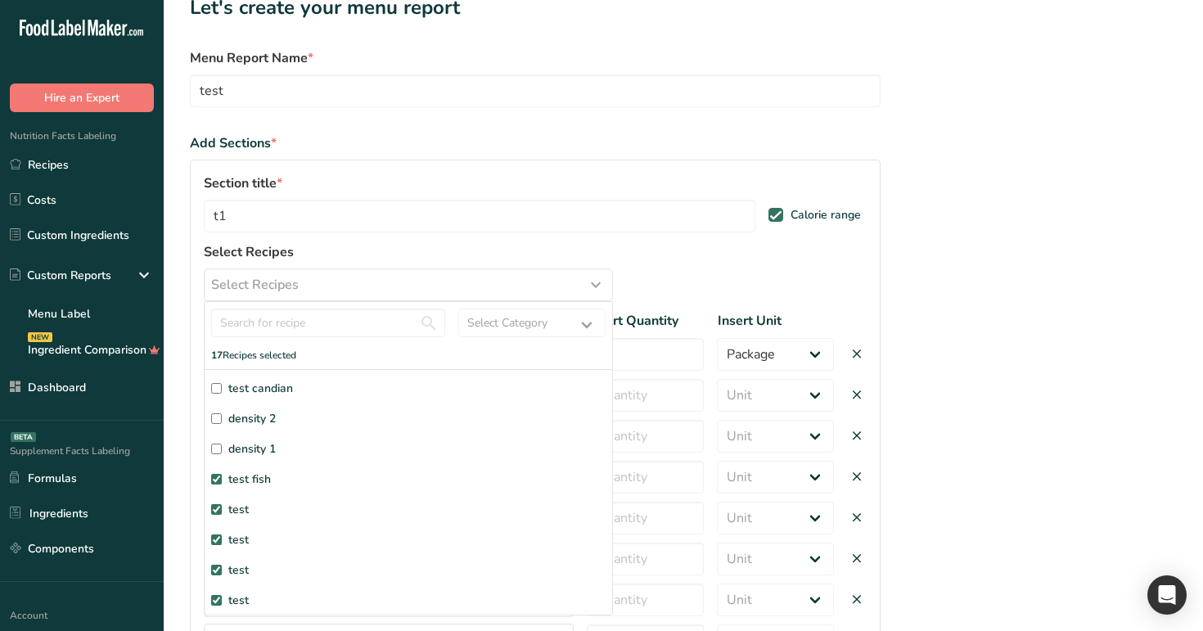
click at [317, 378] on div "test candian density 2 density 1 test fish test test test test test test 1 2 3 …" at bounding box center [408, 491] width 407 height 245
click at [317, 388] on label "test candian" at bounding box center [408, 388] width 394 height 17
click at [222, 388] on input "test candian" at bounding box center [216, 388] width 11 height 11
checkbox input "true"
click at [315, 428] on div "test candian density 2 density 1 test fish test test test test test test" at bounding box center [408, 531] width 394 height 303
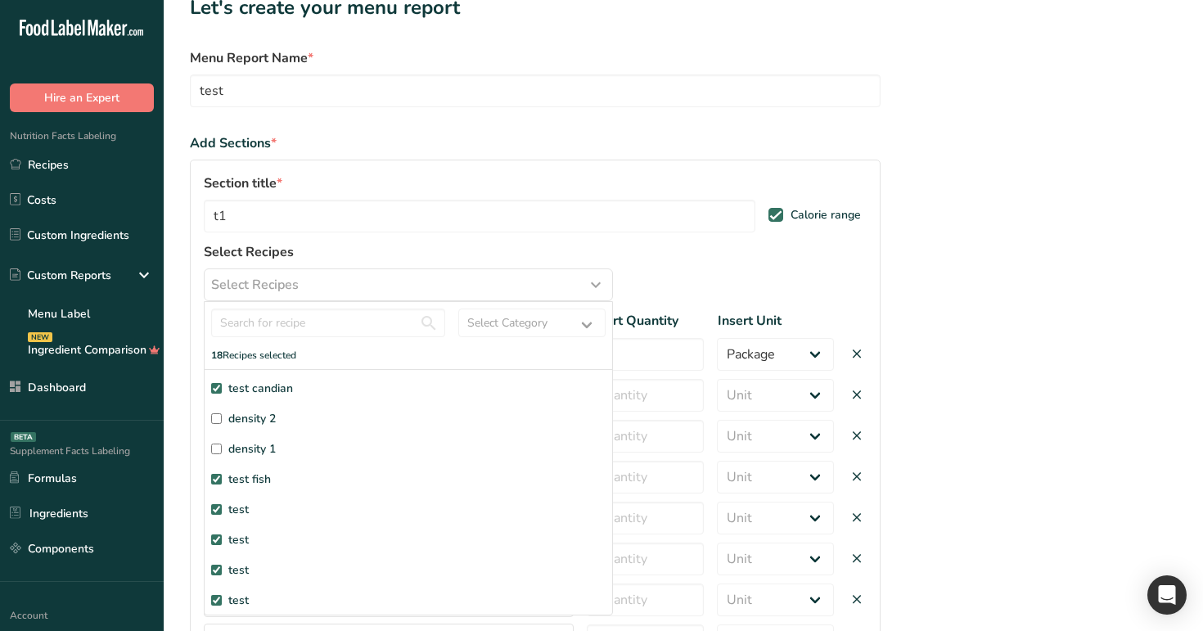
click at [317, 422] on label "density 2" at bounding box center [408, 418] width 394 height 17
click at [222, 422] on input "density 2" at bounding box center [216, 418] width 11 height 11
checkbox input "true"
click at [319, 443] on label "density 1" at bounding box center [408, 448] width 394 height 17
click at [222, 443] on input "density 1" at bounding box center [216, 448] width 11 height 11
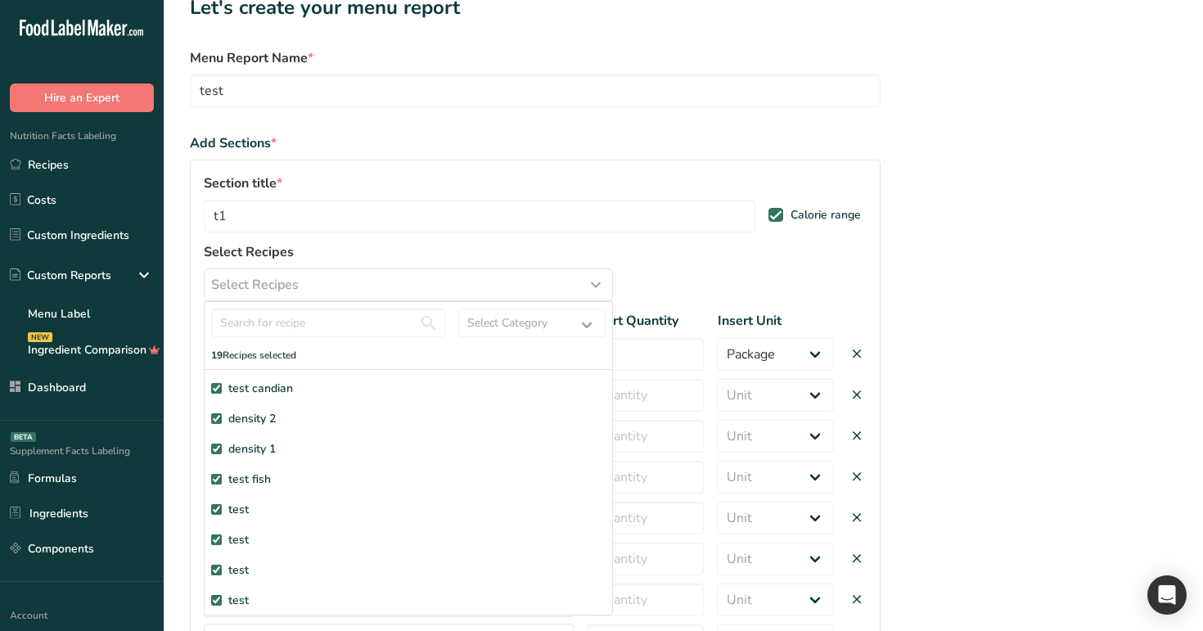
checkbox input "true"
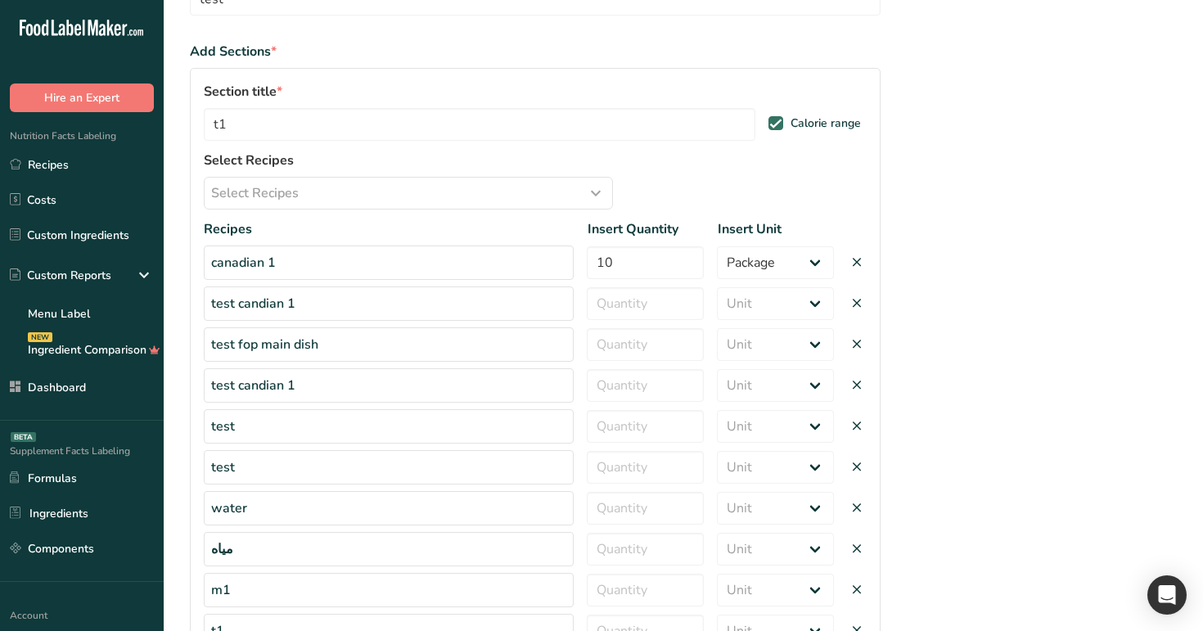
scroll to position [209, 0]
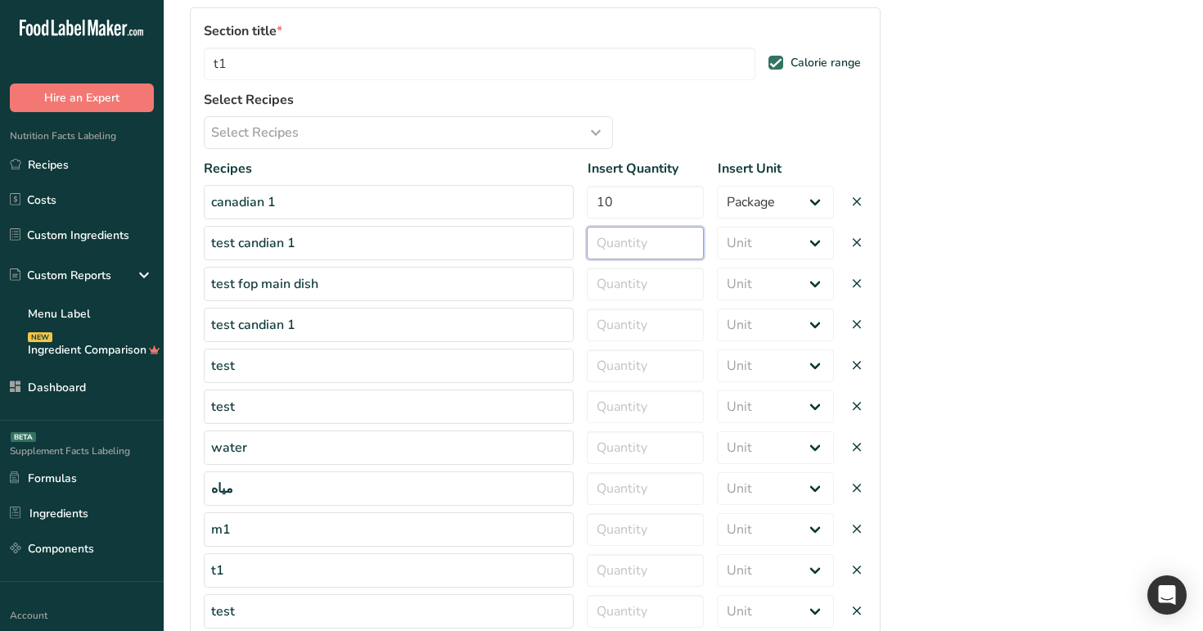
click at [659, 241] on input "number" at bounding box center [645, 243] width 117 height 33
type input "99"
click at [657, 290] on input "number" at bounding box center [645, 284] width 117 height 33
type input "9"
click at [646, 338] on input "number" at bounding box center [645, 324] width 117 height 33
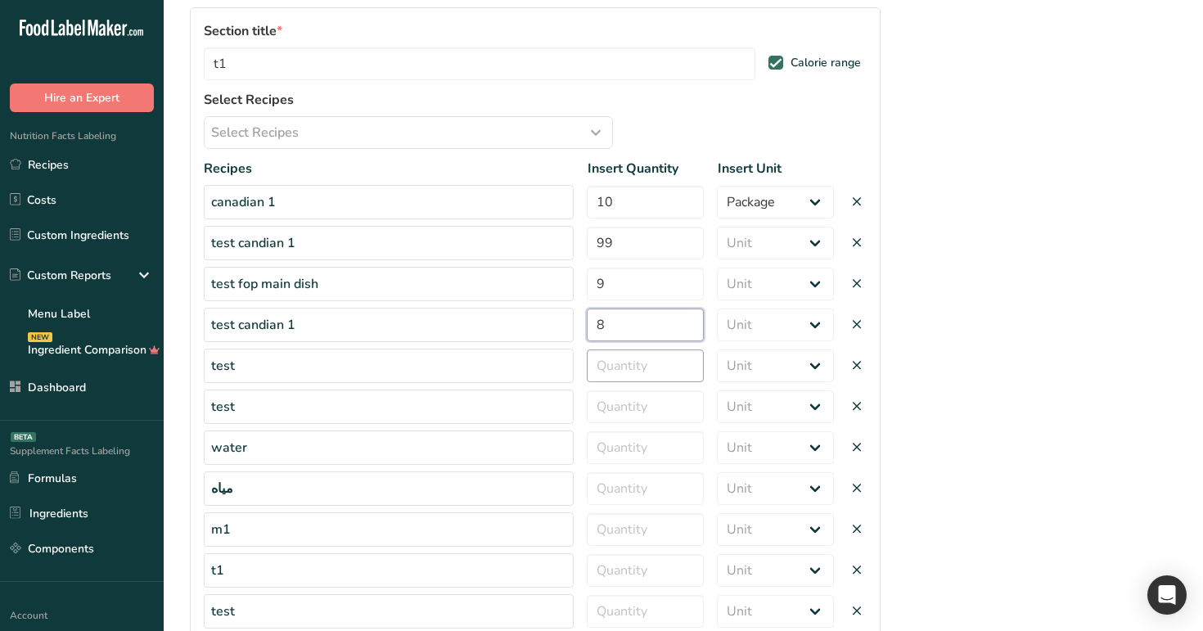
type input "8"
click at [629, 360] on input "number" at bounding box center [645, 365] width 117 height 33
type input "7"
click at [616, 416] on input "number" at bounding box center [645, 406] width 117 height 33
type input "6"
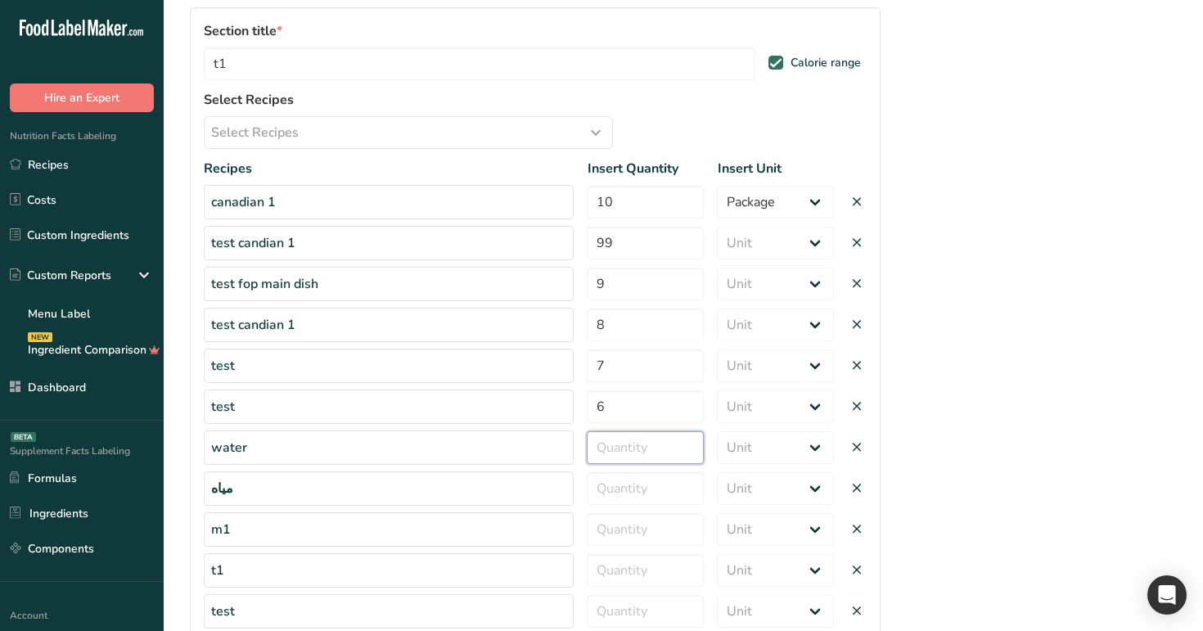
click at [634, 446] on input "number" at bounding box center [645, 447] width 117 height 33
type input "9"
click at [632, 506] on div "Recipes Insert Quantity Insert Unit canadian 1 10 Serving Package g ppm ug kg m…" at bounding box center [535, 578] width 663 height 838
click at [636, 498] on input "number" at bounding box center [645, 488] width 117 height 33
type input "8"
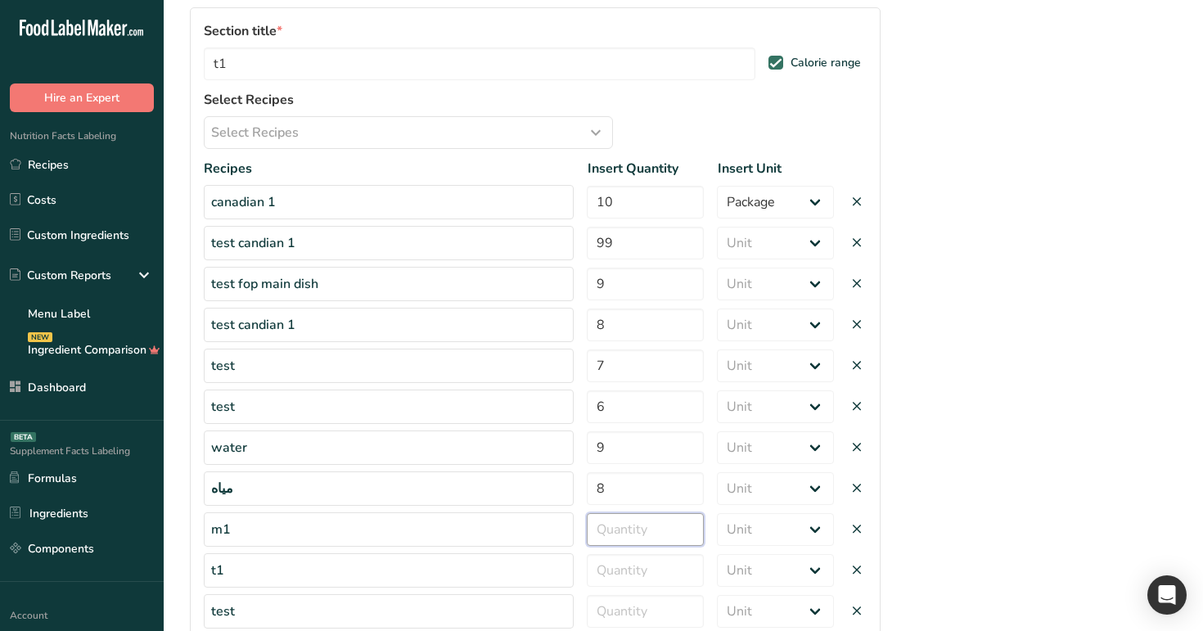
click at [641, 531] on input "number" at bounding box center [645, 529] width 117 height 33
type input "9"
click at [663, 567] on input "number" at bounding box center [645, 570] width 117 height 33
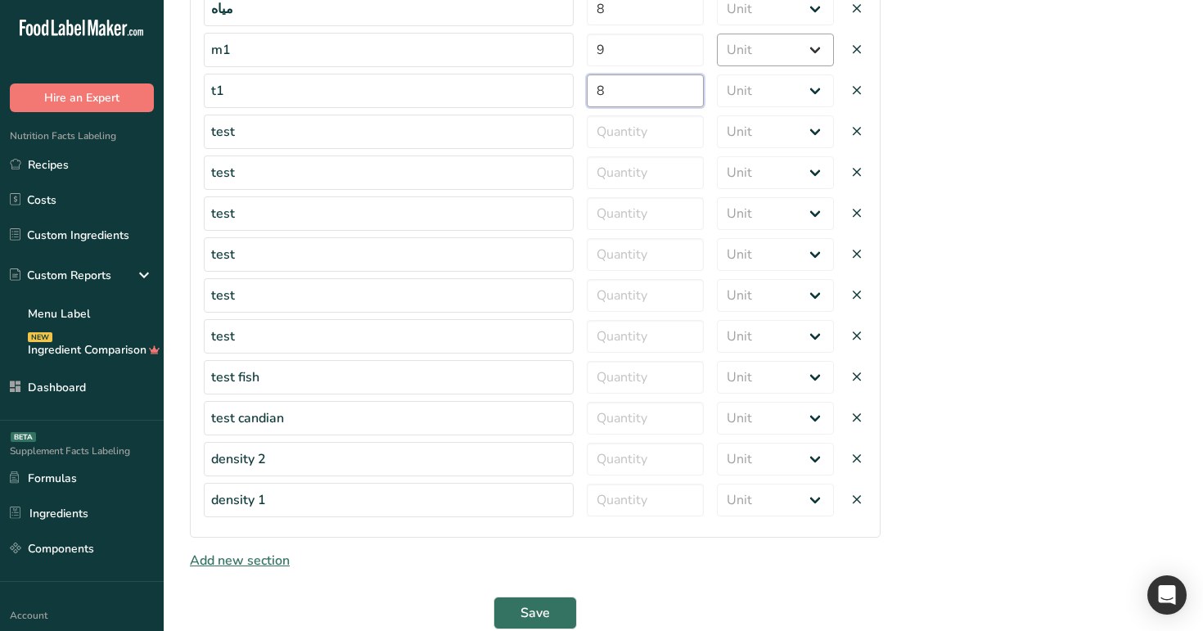
scroll to position [687, 0]
type input "8"
click at [639, 506] on input "number" at bounding box center [645, 501] width 117 height 33
type input "7"
click at [641, 467] on input "number" at bounding box center [645, 460] width 117 height 33
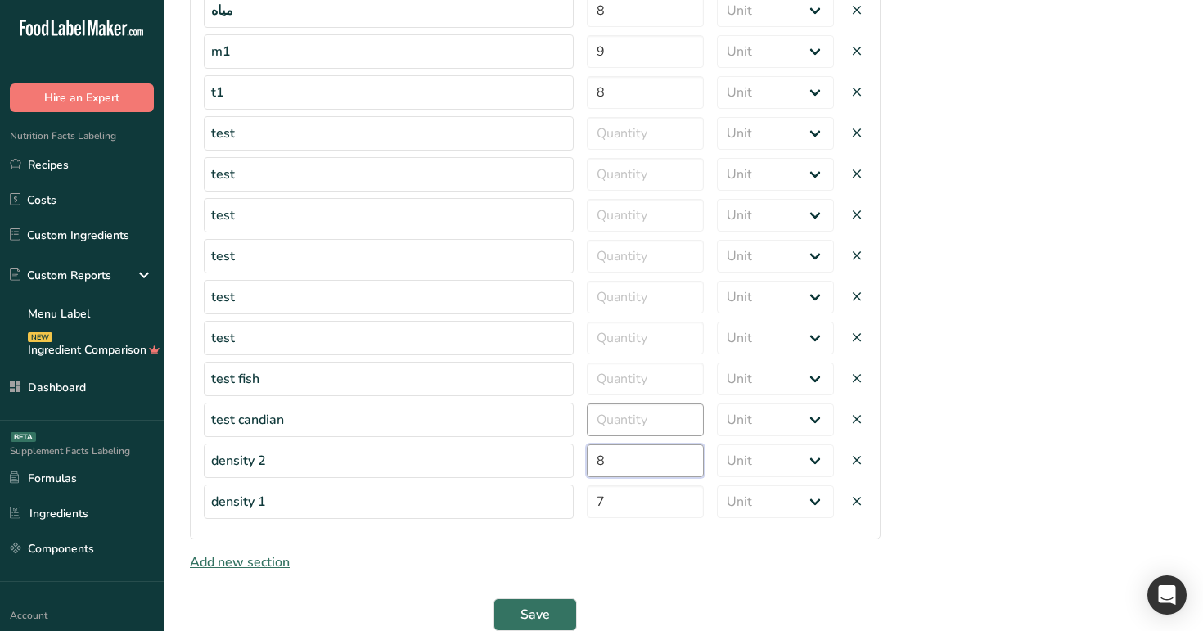
type input "8"
click at [636, 406] on input "number" at bounding box center [645, 419] width 117 height 33
type input "9"
click at [639, 376] on input "number" at bounding box center [645, 378] width 117 height 33
type input "9"
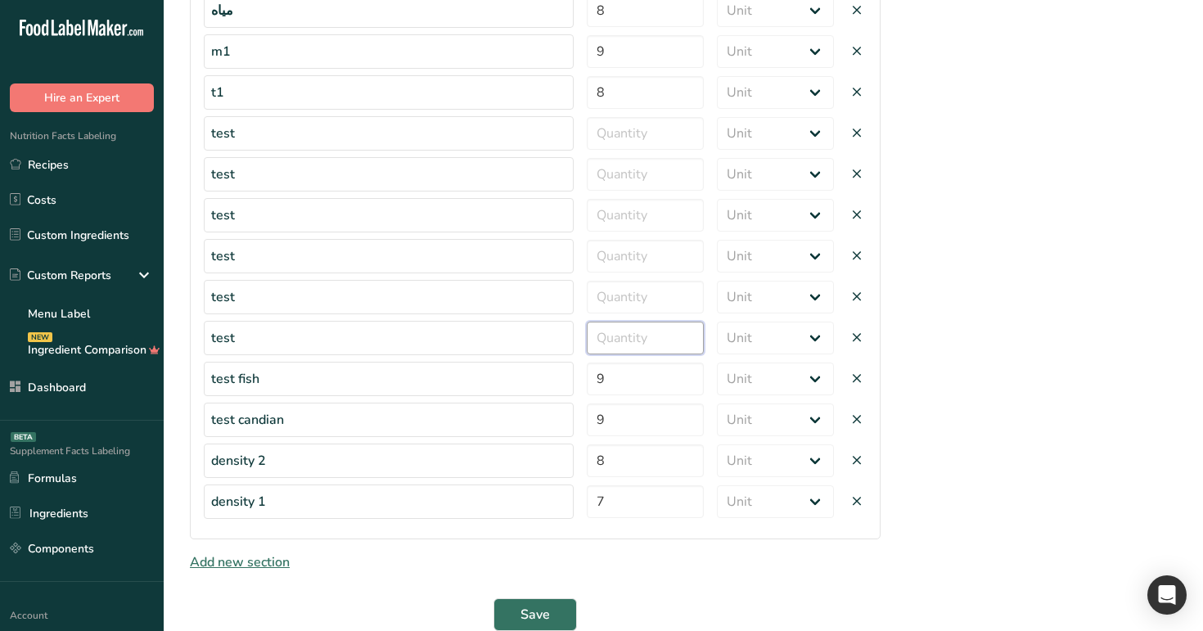
click at [645, 351] on input "number" at bounding box center [645, 338] width 117 height 33
type input "9"
click at [647, 290] on input "number" at bounding box center [645, 297] width 117 height 33
type input "9"
click at [651, 259] on input "number" at bounding box center [645, 256] width 117 height 33
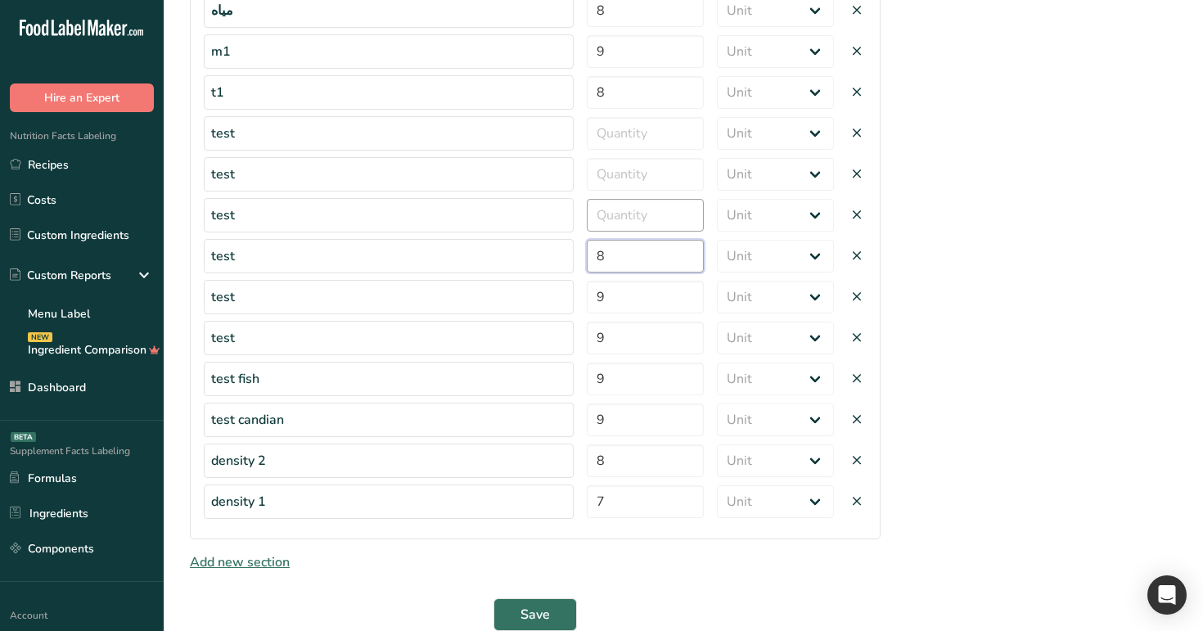
type input "8"
click at [643, 219] on input "number" at bounding box center [645, 215] width 117 height 33
type input "7"
click at [657, 177] on input "number" at bounding box center [645, 174] width 117 height 33
type input "6"
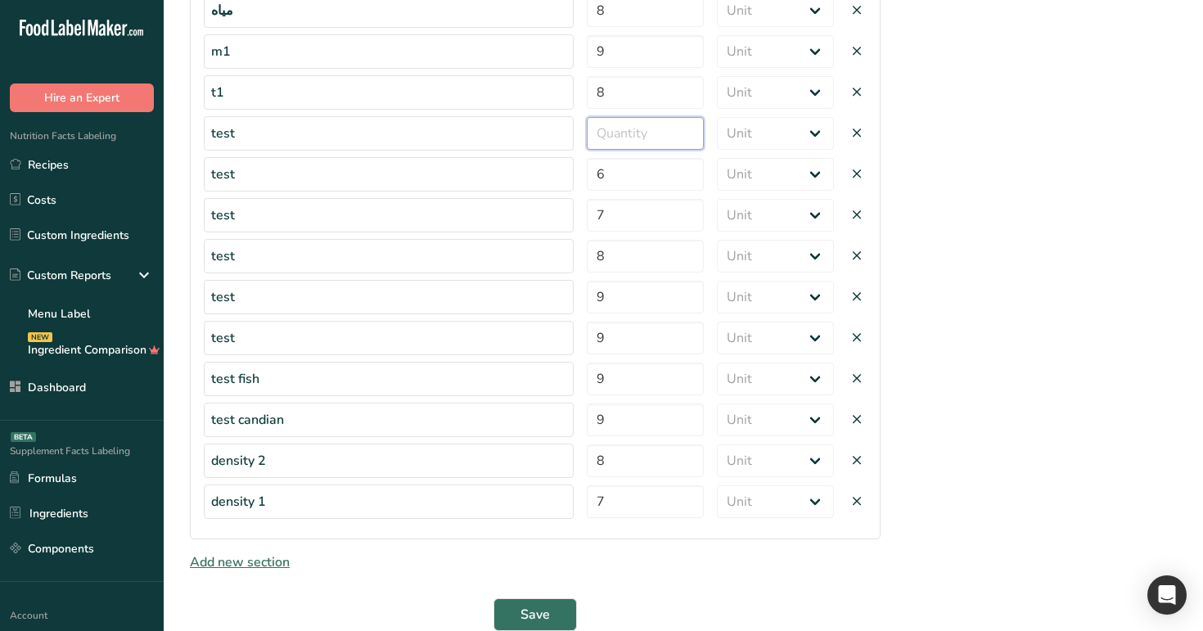
click at [650, 137] on input "number" at bounding box center [645, 133] width 117 height 33
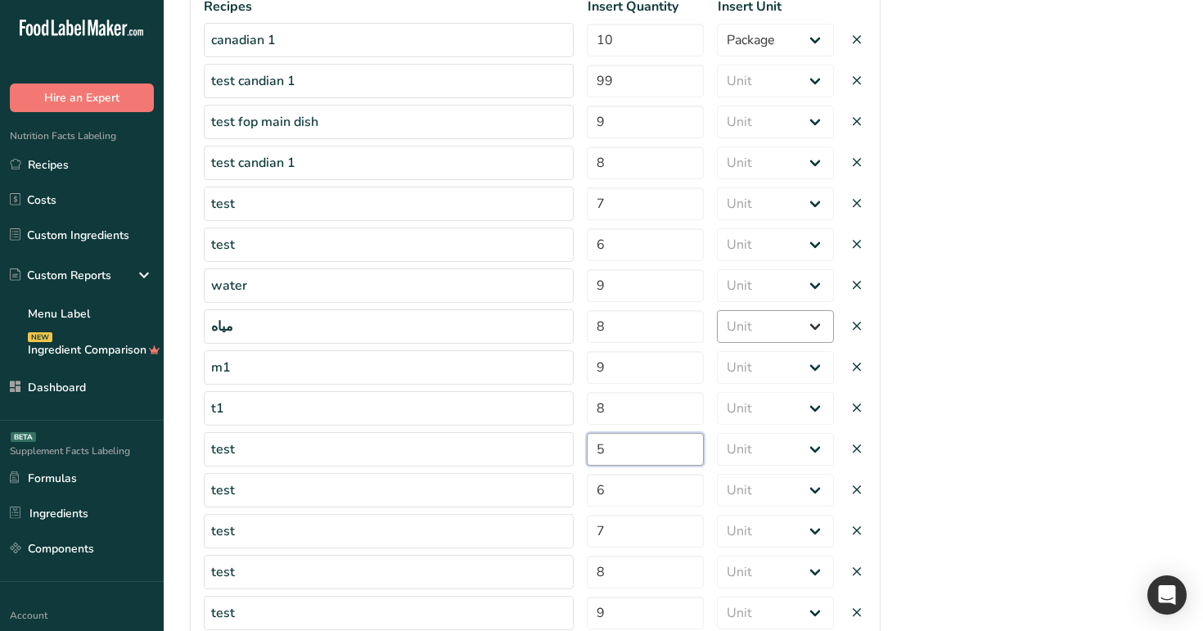
scroll to position [369, 0]
type input "5"
click at [795, 85] on select "Unit Serving Package g ppm ug kg mg mcg lb oz" at bounding box center [775, 83] width 117 height 33
select select "12"
click at [717, 67] on select "Unit Serving Package g ppm ug kg mg mcg lb oz" at bounding box center [775, 83] width 117 height 33
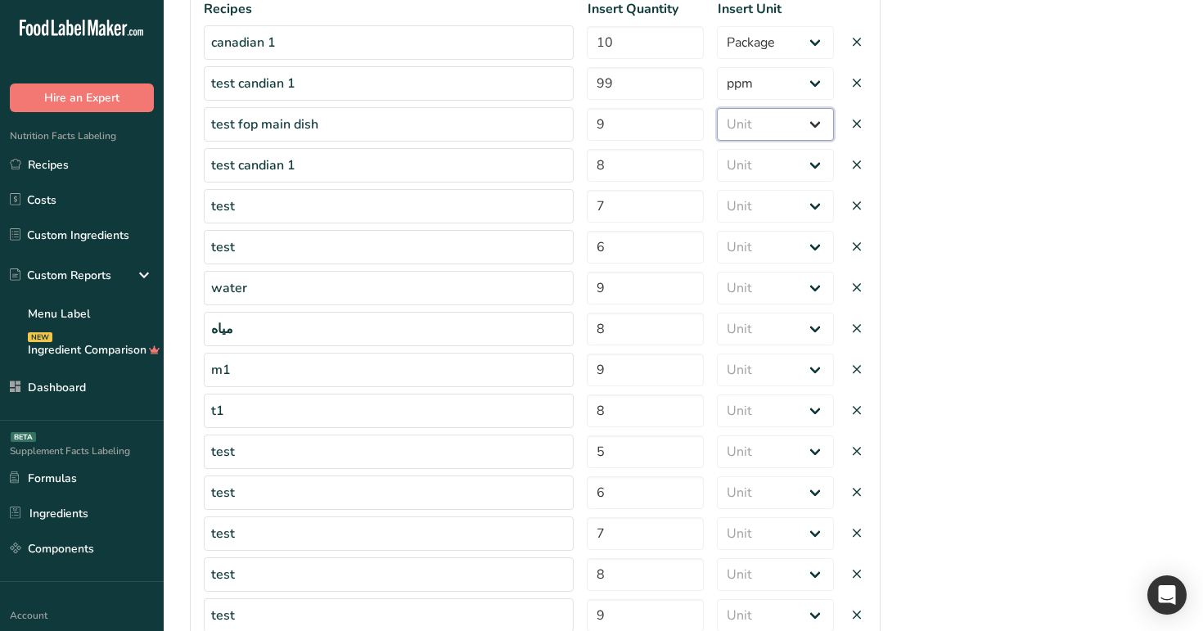
click at [797, 123] on select "Unit Serving Package g ppm ug kg mg mcg lb oz" at bounding box center [775, 124] width 117 height 33
select select "0"
click at [717, 108] on select "Unit Serving Package g ppm ug kg mg mcg lb oz" at bounding box center [775, 124] width 117 height 33
click at [790, 163] on select "Unit Serving Package g ppm ug kg mg mcg lb oz" at bounding box center [775, 165] width 117 height 33
select select "9"
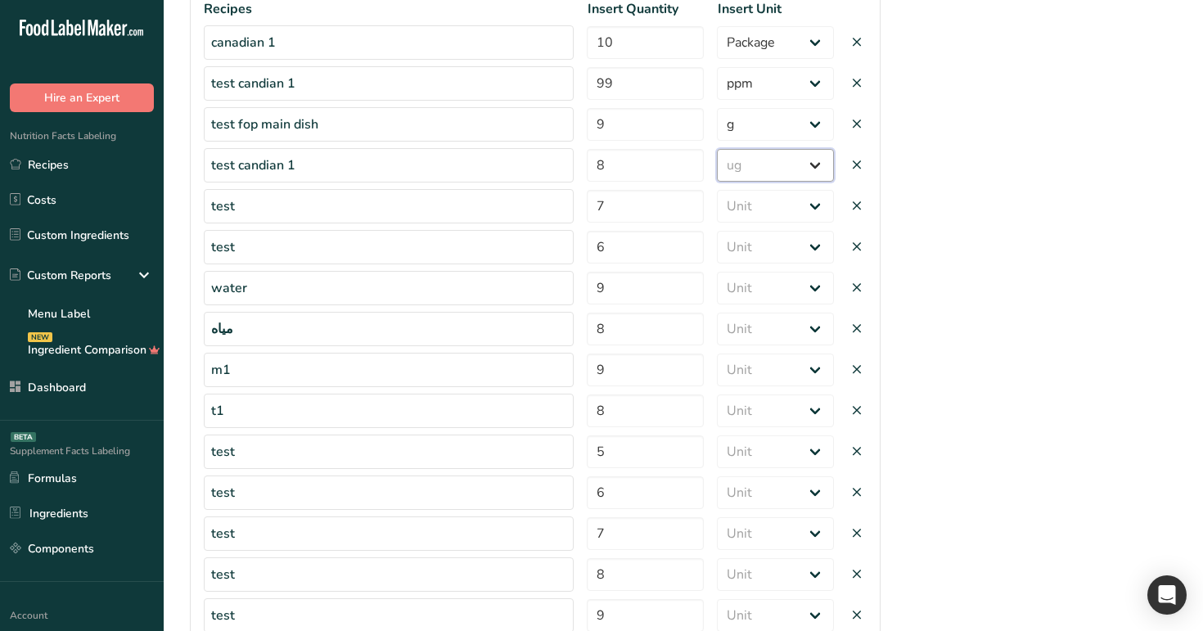
click at [717, 149] on select "Unit Serving Package g ppm ug kg mg mcg lb oz" at bounding box center [775, 165] width 117 height 33
click at [780, 212] on select "Unit Serving Package g ppm ug kg mg mcg lb oz" at bounding box center [775, 206] width 117 height 33
select select "9"
click at [717, 190] on select "Unit Serving Package g ppm ug kg mg mcg lb oz" at bounding box center [775, 206] width 117 height 33
click at [777, 252] on select "Unit Serving Package g ppm ug kg mg mcg lb oz" at bounding box center [775, 247] width 117 height 33
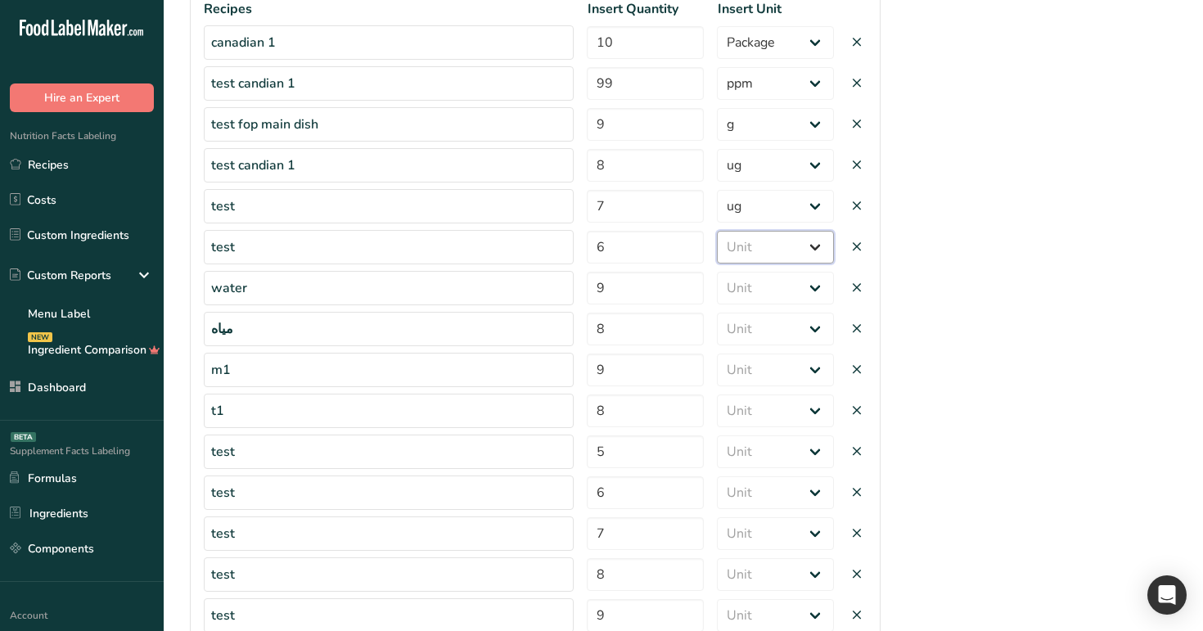
select select "0"
click at [717, 231] on select "Unit Serving Package g ppm ug kg mg mcg lb oz" at bounding box center [775, 247] width 117 height 33
click at [788, 277] on select "Unit Serving Package g ppm ug kg mg mcg lb oz" at bounding box center [775, 288] width 117 height 33
select select "12"
click at [717, 272] on select "Unit Serving Package g ppm ug kg mg mcg lb oz" at bounding box center [775, 288] width 117 height 33
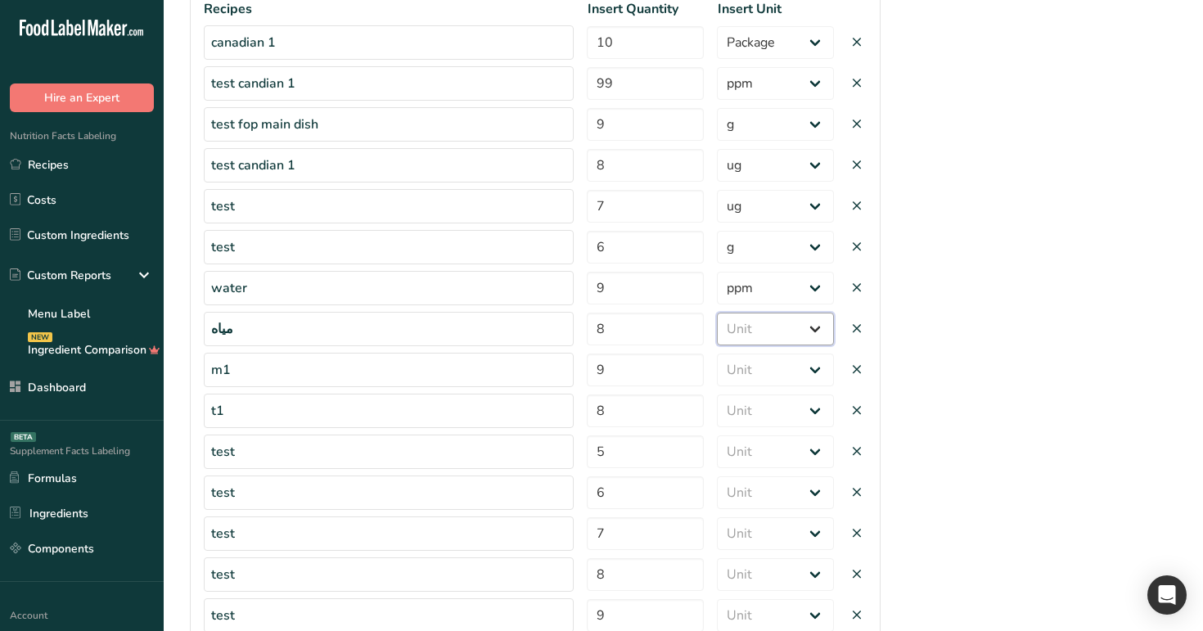
click at [785, 320] on select "Unit Serving Package g ppm ug kg mg mcg lb oz" at bounding box center [775, 329] width 117 height 33
select select "0"
click at [717, 313] on select "Unit Serving Package g ppm ug kg mg mcg lb oz" at bounding box center [775, 329] width 117 height 33
click at [789, 364] on select "Unit Serving Package g ppm ug kg mg mcg lb oz" at bounding box center [775, 369] width 117 height 33
select select "0"
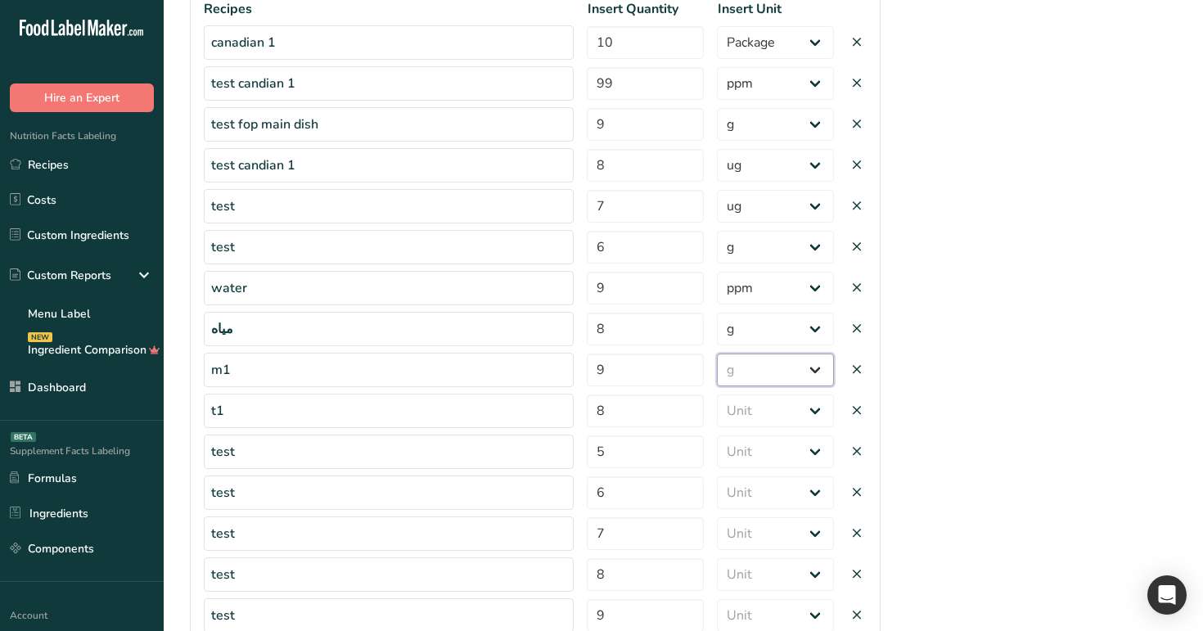
click at [717, 353] on select "Unit Serving Package g ppm ug kg mg mcg lb oz" at bounding box center [775, 369] width 117 height 33
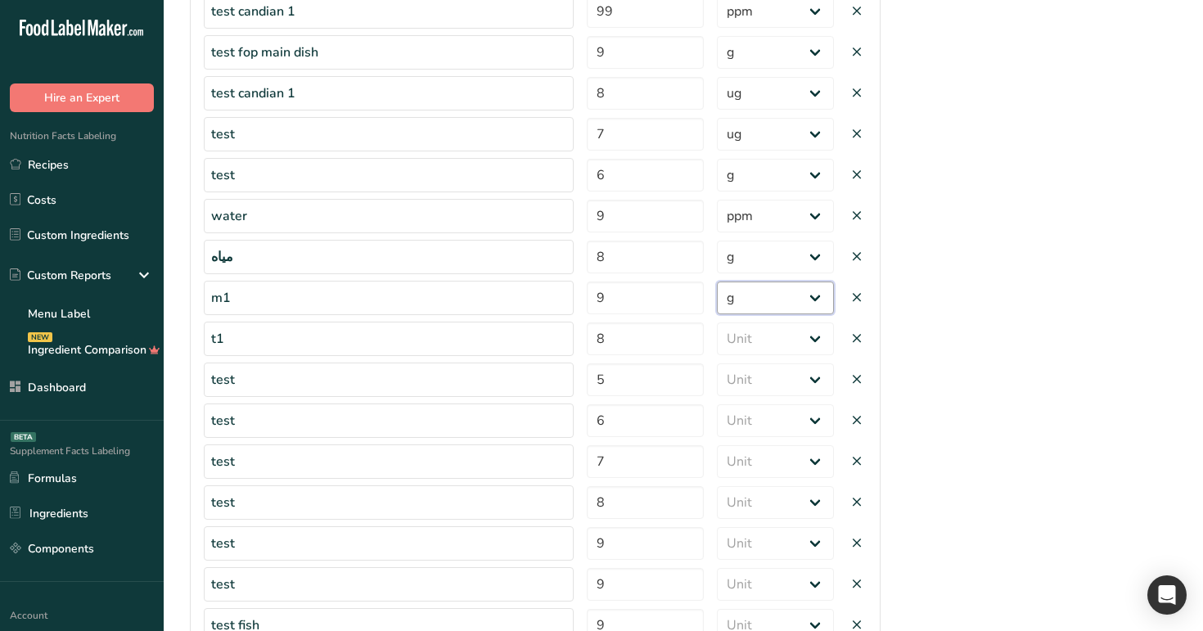
scroll to position [450, 0]
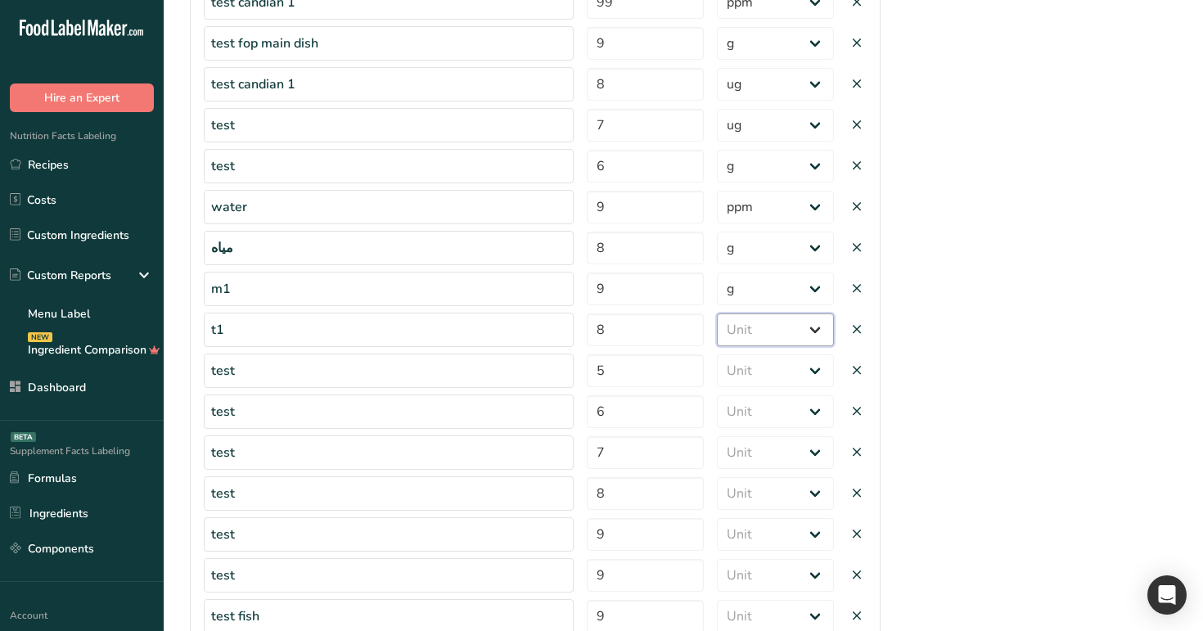
click at [751, 320] on select "Unit Serving Package g ppm ug kg mg mcg lb oz" at bounding box center [775, 329] width 117 height 33
select select "1"
click at [717, 313] on select "Unit Serving Package g ppm ug kg mg mcg lb oz" at bounding box center [775, 329] width 117 height 33
click at [776, 376] on select "Unit Serving Package g ppm ug kg mg mcg lb oz" at bounding box center [775, 370] width 117 height 33
select select "12"
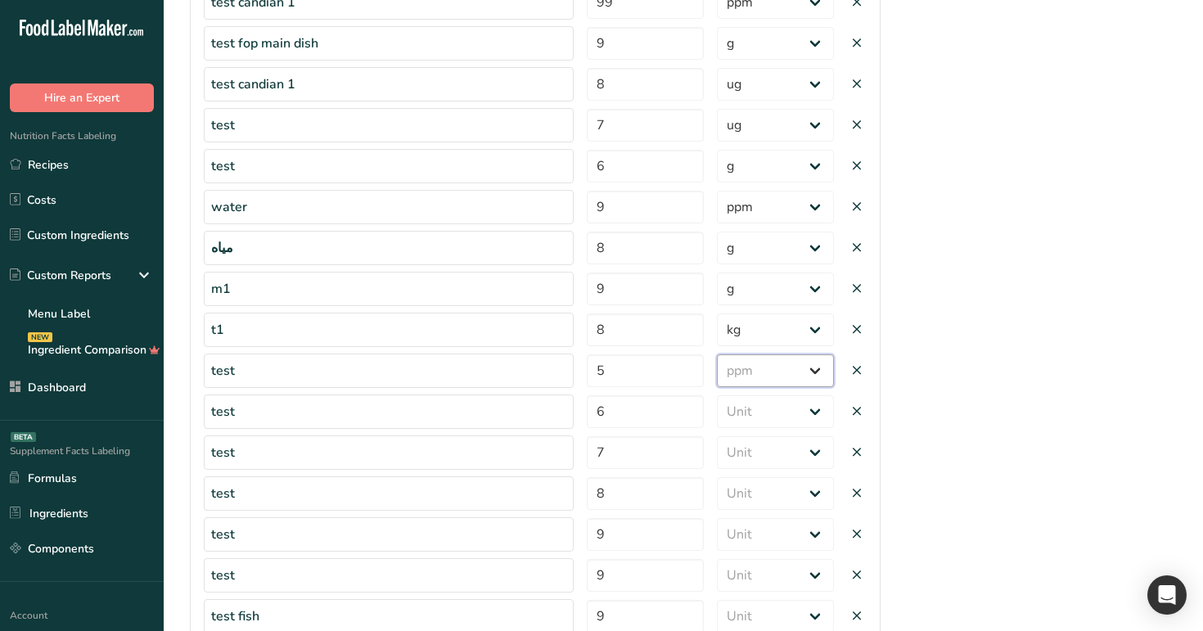
click at [717, 354] on select "Unit Serving Package g ppm ug kg mg mcg lb oz" at bounding box center [775, 370] width 117 height 33
click at [786, 410] on select "Unit Serving Package g ppm ug kg mg mcg lb oz" at bounding box center [775, 411] width 117 height 33
select select "0"
click at [717, 395] on select "Unit Serving Package g ppm ug kg mg mcg lb oz" at bounding box center [775, 411] width 117 height 33
click at [771, 447] on select "Unit Serving Package g ppm ug kg mg mcg lb oz" at bounding box center [775, 452] width 117 height 33
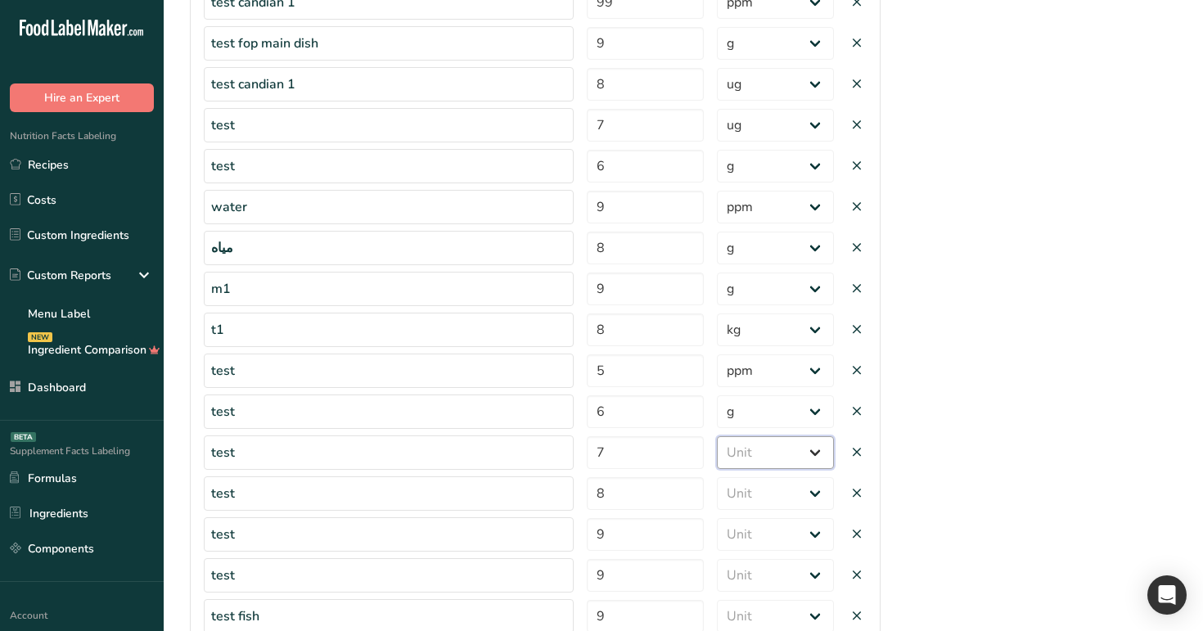
select select "package"
click at [717, 436] on select "Unit Serving Package g ppm ug kg mg mcg lb oz" at bounding box center [775, 452] width 117 height 33
click at [778, 496] on select "Unit Serving Package g ppm ug kg mg mcg lb oz" at bounding box center [775, 493] width 117 height 33
select select "package"
click at [717, 477] on select "Unit Serving Package g ppm ug kg mg mcg lb oz" at bounding box center [775, 493] width 117 height 33
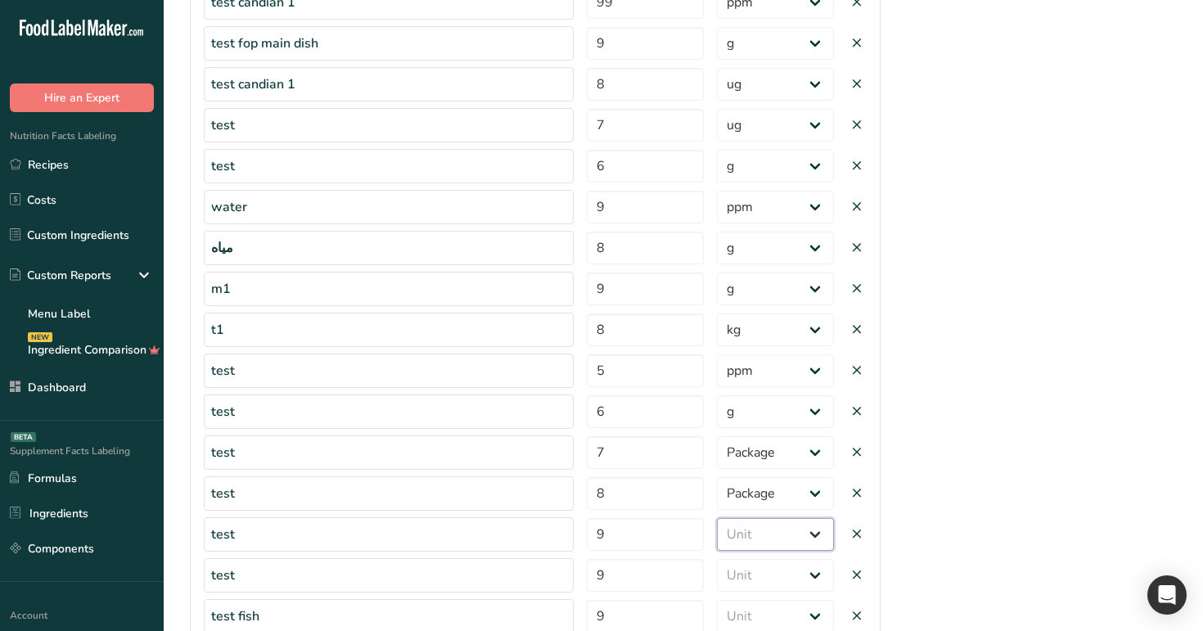
click at [780, 529] on select "Unit Serving Package g ppm ug kg mg mcg lb oz" at bounding box center [775, 534] width 117 height 33
select select "package"
click at [717, 518] on select "Unit Serving Package g ppm ug kg mg mcg lb oz" at bounding box center [775, 534] width 117 height 33
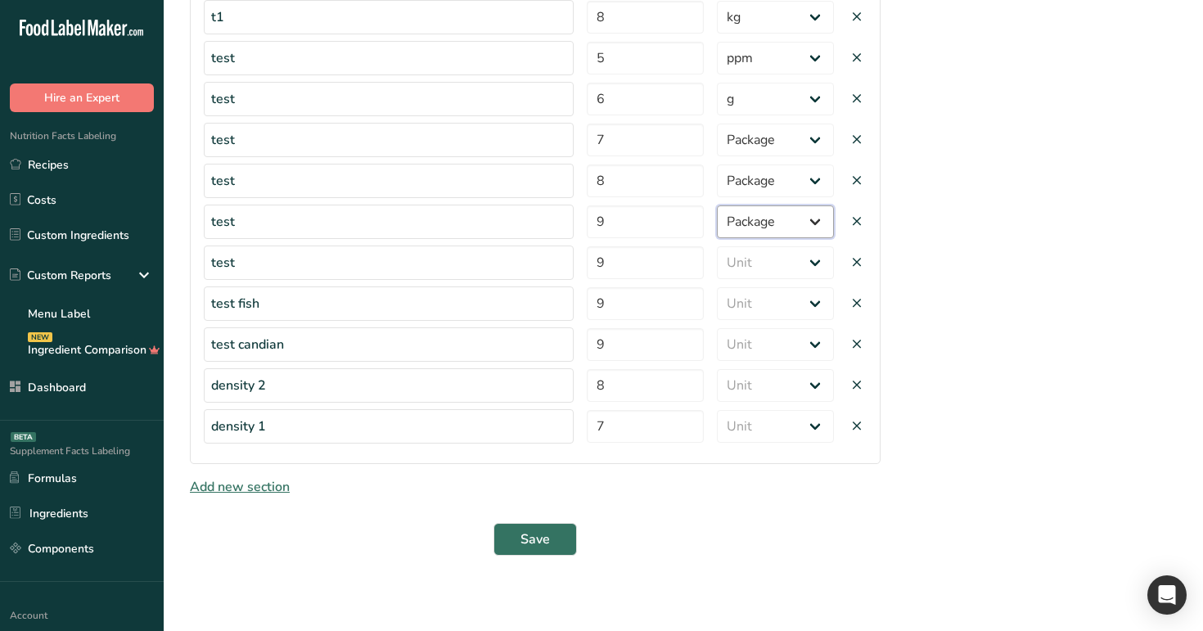
scroll to position [766, 0]
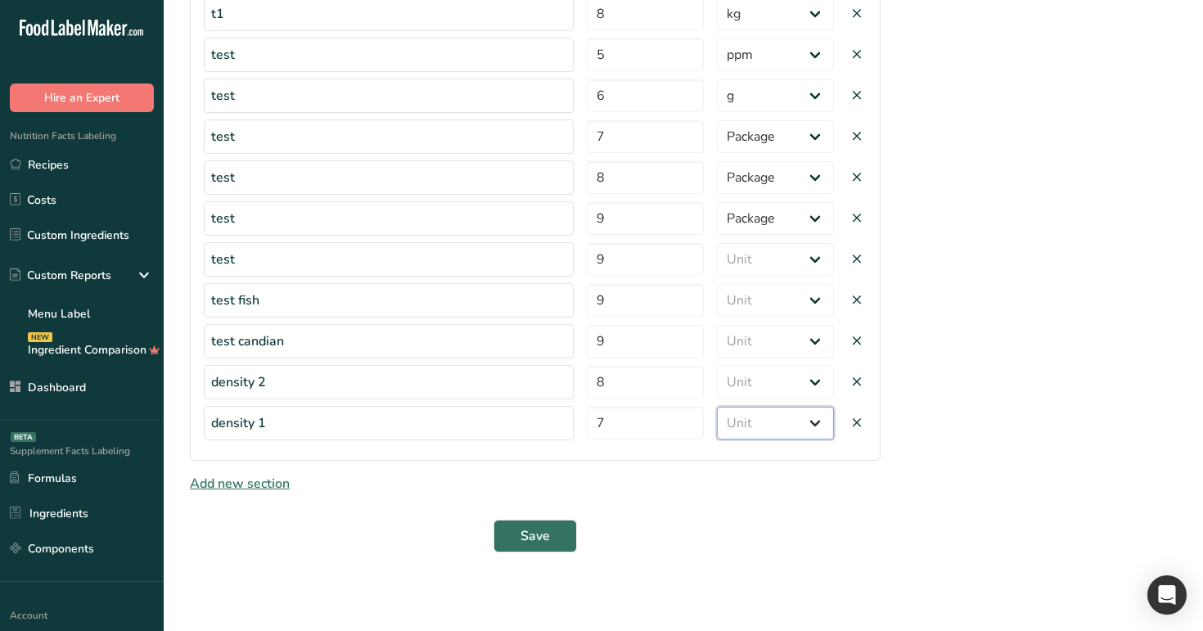
click at [779, 430] on select "Unit Serving Package g ppm ug kg mg mcg lb oz" at bounding box center [775, 423] width 117 height 33
select select "12"
click at [717, 407] on select "Unit Serving Package g ppm ug kg mg mcg lb oz" at bounding box center [775, 423] width 117 height 33
click at [789, 388] on select "Unit Serving Package g ppm ug kg mg mcg lb oz" at bounding box center [775, 382] width 117 height 33
select select "12"
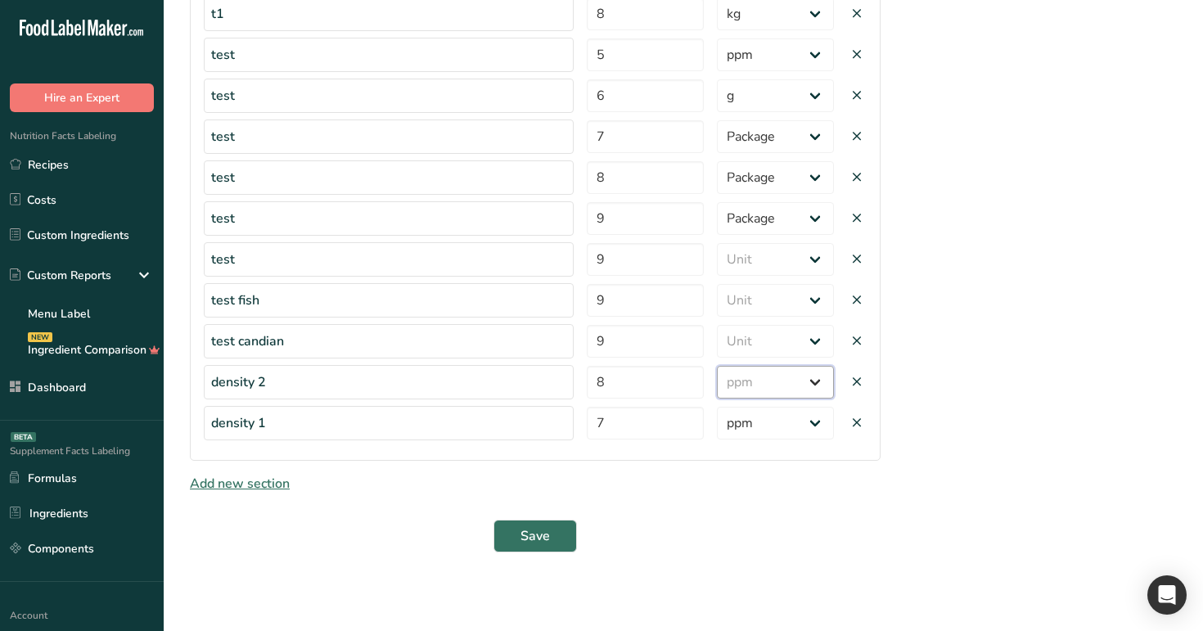
click at [717, 366] on select "Unit Serving Package g ppm ug kg mg mcg lb oz" at bounding box center [775, 382] width 117 height 33
click at [788, 344] on select "Unit Serving Package g ppm ug kg mg mcg lb oz" at bounding box center [775, 341] width 117 height 33
select select "0"
click at [717, 325] on select "Unit Serving Package g ppm ug kg mg mcg lb oz" at bounding box center [775, 341] width 117 height 33
click at [783, 308] on select "Unit Serving Package g ppm ug kg mg mcg lb oz" at bounding box center [775, 300] width 117 height 33
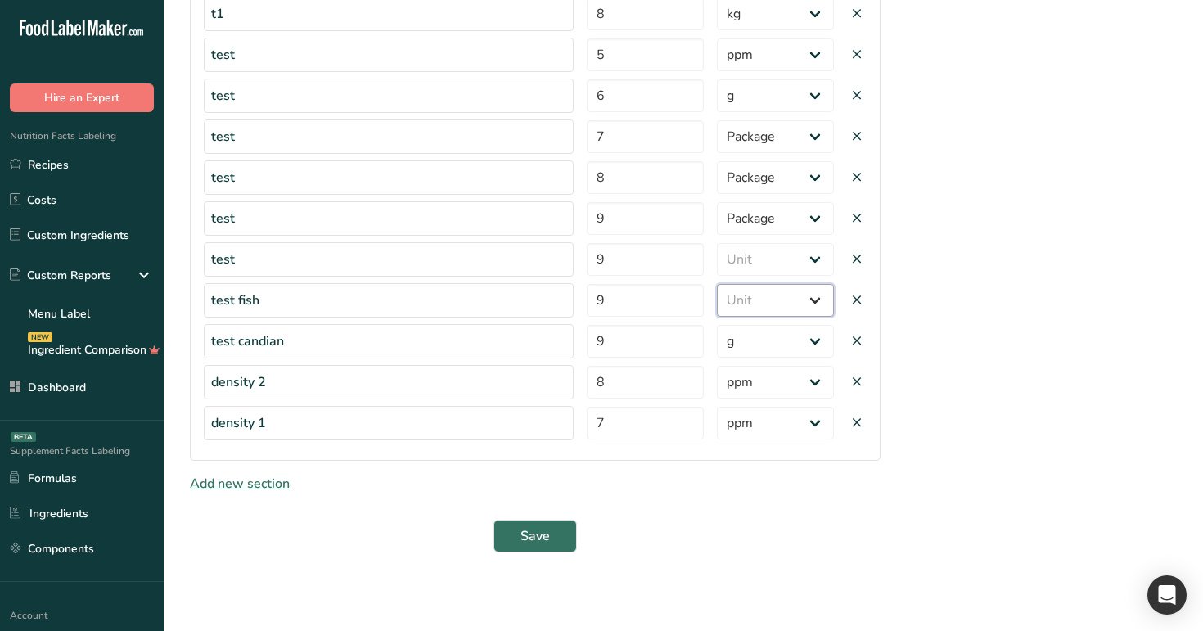
select select "12"
click at [717, 284] on select "Unit Serving Package g ppm ug kg mg mcg lb oz" at bounding box center [775, 300] width 117 height 33
click at [788, 265] on select "Unit Serving Package g ppm ug kg mg mcg lb oz" at bounding box center [775, 259] width 117 height 33
select select "9"
click at [717, 243] on select "Unit Serving Package g ppm ug kg mg mcg lb oz" at bounding box center [775, 259] width 117 height 33
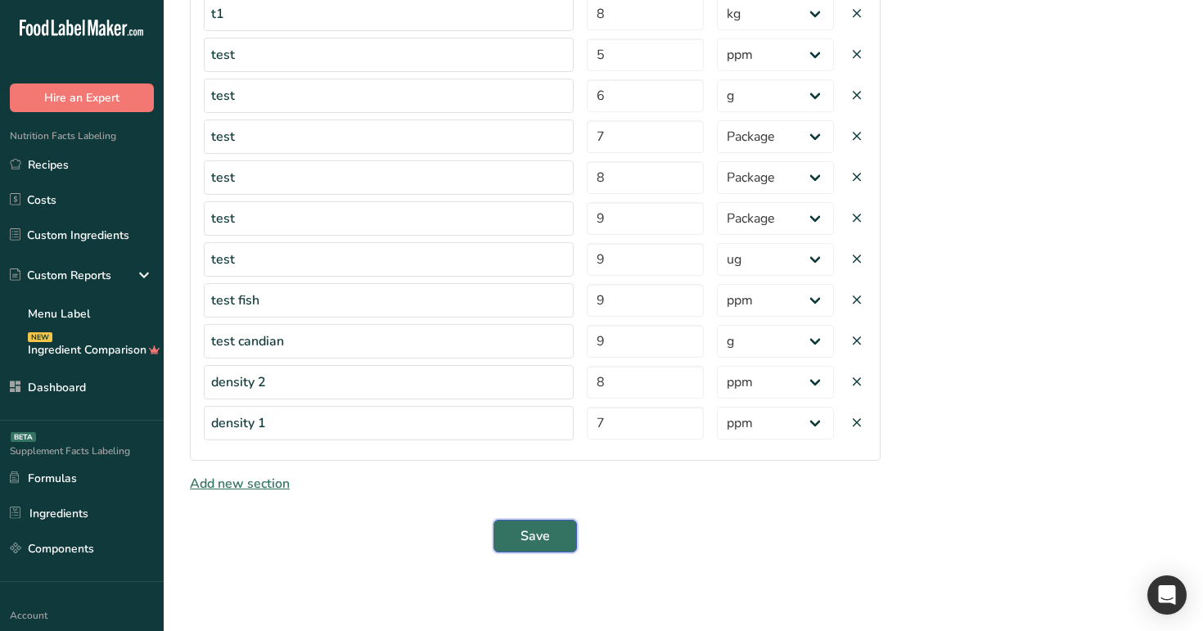
click at [550, 533] on button "Save" at bounding box center [534, 536] width 83 height 33
